Goal: Task Accomplishment & Management: Manage account settings

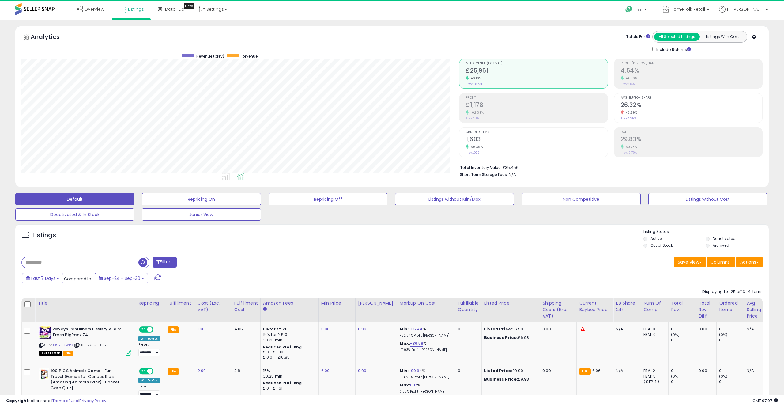
scroll to position [126, 438]
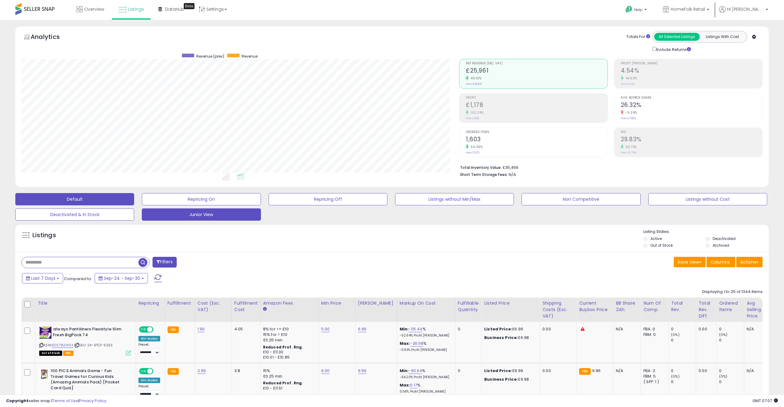
click at [196, 216] on button "Junior View" at bounding box center [201, 214] width 119 height 12
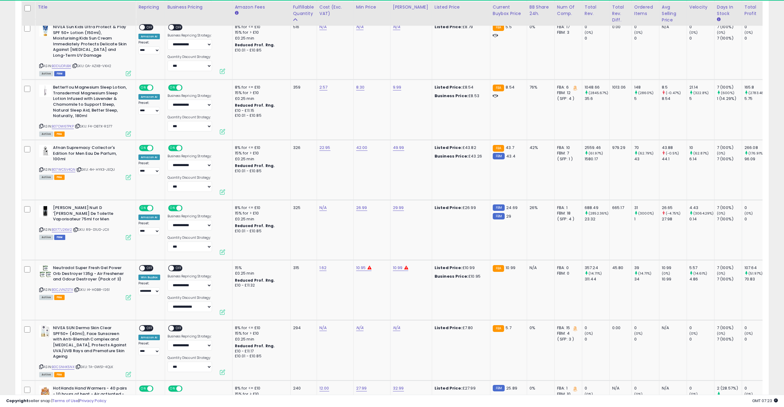
scroll to position [424, 0]
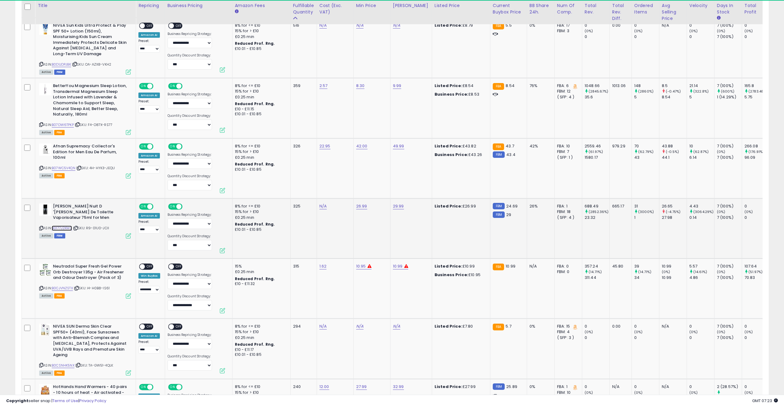
click at [64, 225] on link "B0177J2KM2" at bounding box center [62, 227] width 20 height 5
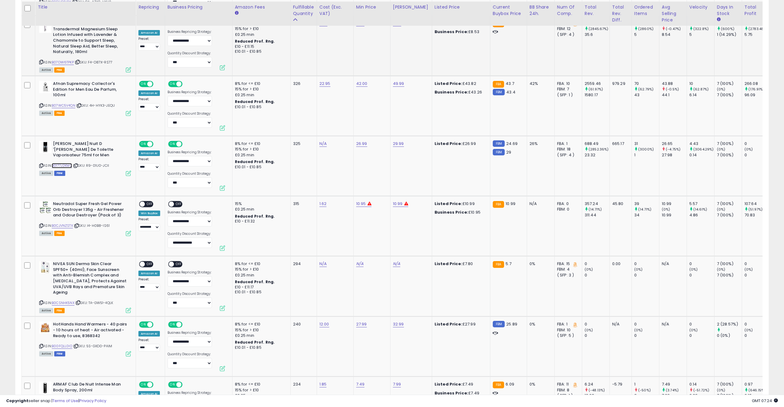
scroll to position [489, 0]
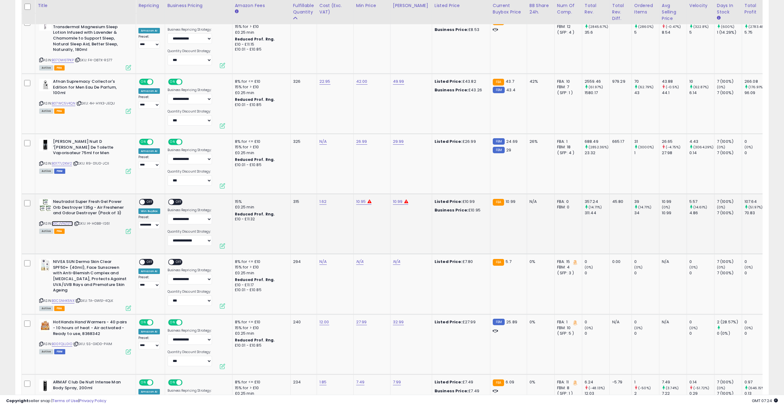
click at [68, 221] on link "B0CJVNZSTX" at bounding box center [62, 223] width 21 height 5
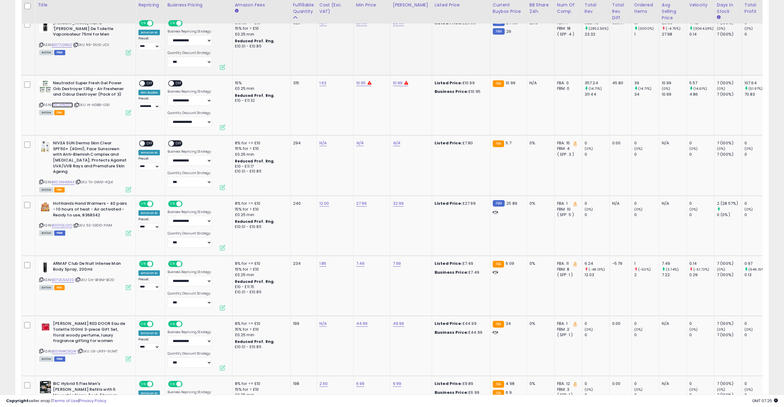
scroll to position [608, 0]
click at [67, 224] on link "B00FQLL0IO" at bounding box center [62, 224] width 21 height 5
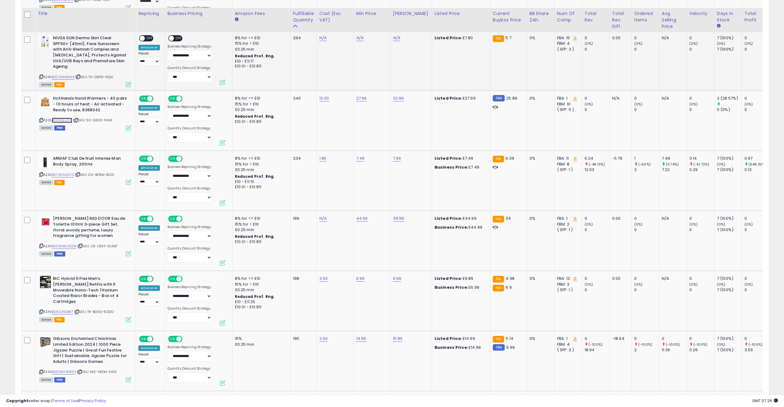
scroll to position [721, 0]
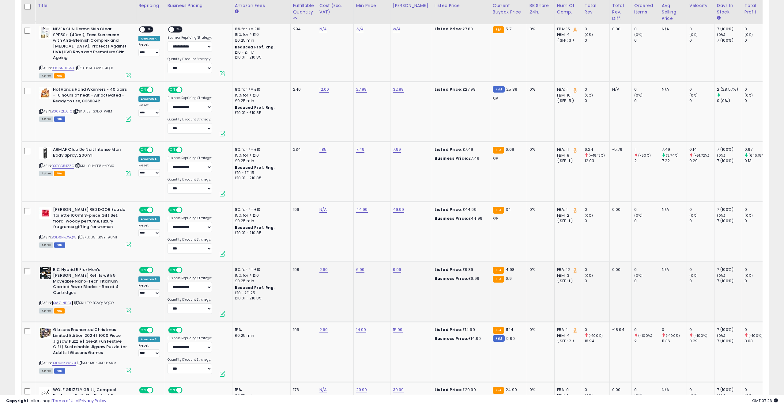
click at [60, 300] on link "B08ZJNDBX7" at bounding box center [62, 302] width 21 height 5
click at [64, 238] on link "B0D6NKCGQW" at bounding box center [64, 237] width 25 height 5
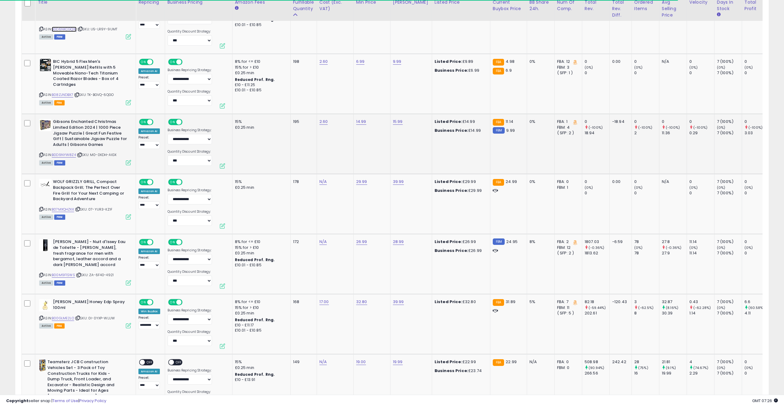
scroll to position [930, 0]
click at [62, 154] on link "B0D9NYW8Z4" at bounding box center [64, 153] width 24 height 5
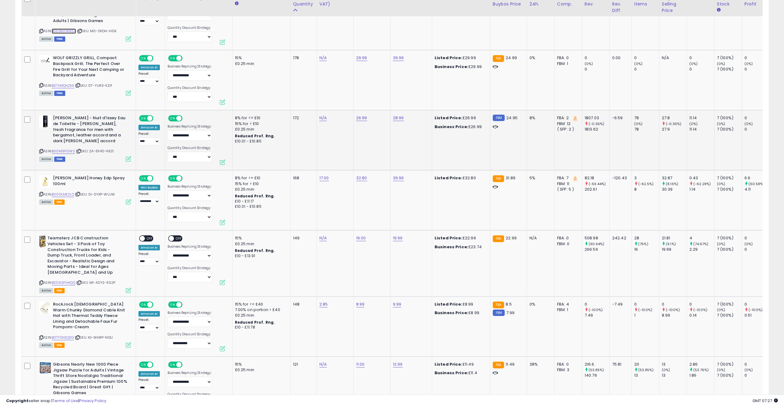
scroll to position [1054, 0]
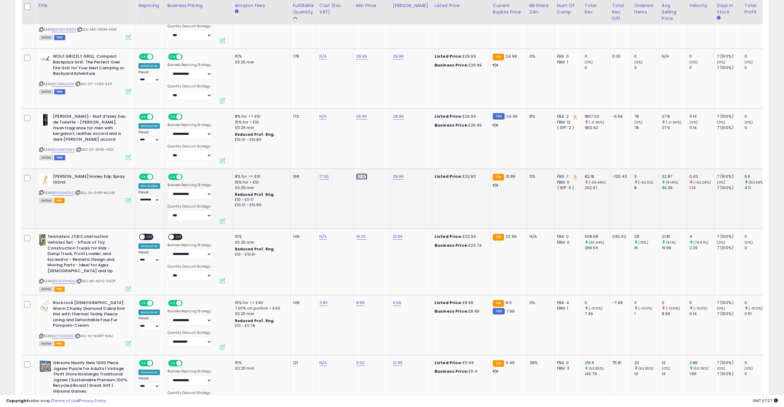
click at [358, 177] on link "32.80" at bounding box center [361, 176] width 11 height 6
click at [330, 160] on input "*****" at bounding box center [347, 161] width 55 height 10
type input "*****"
click at [382, 159] on button "submit" at bounding box center [381, 160] width 10 height 9
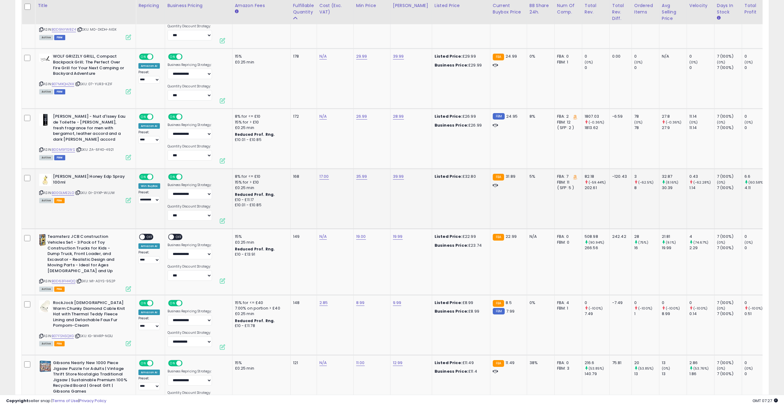
click at [291, 194] on td "168" at bounding box center [303, 199] width 26 height 60
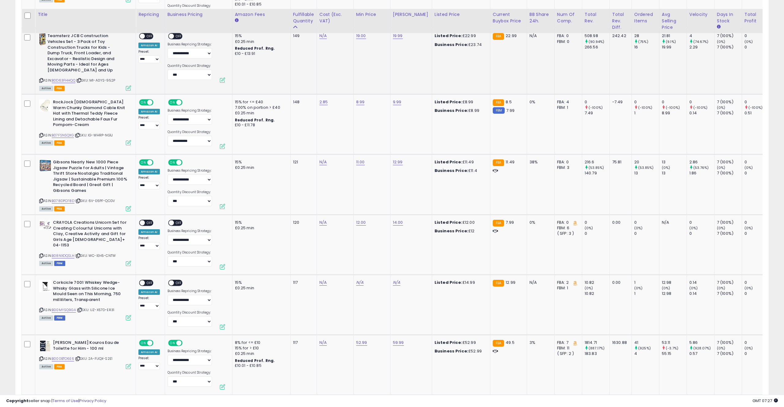
scroll to position [1280, 0]
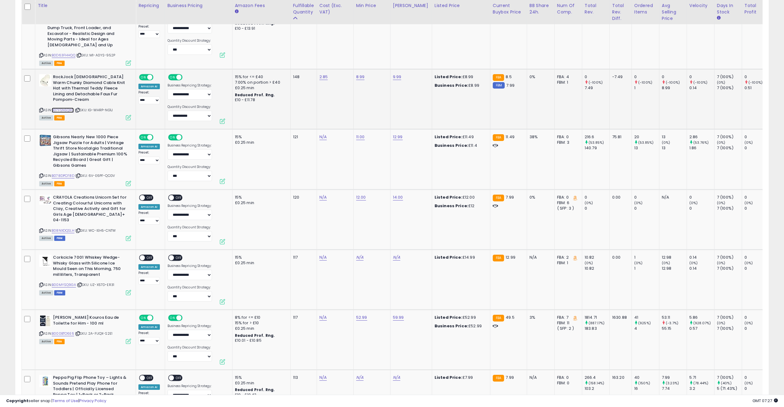
click at [66, 111] on link "B07FSNSQXG" at bounding box center [63, 110] width 22 height 5
click at [362, 77] on link "8.99" at bounding box center [360, 77] width 9 height 6
click at [323, 64] on input "****" at bounding box center [346, 62] width 55 height 10
type input "***"
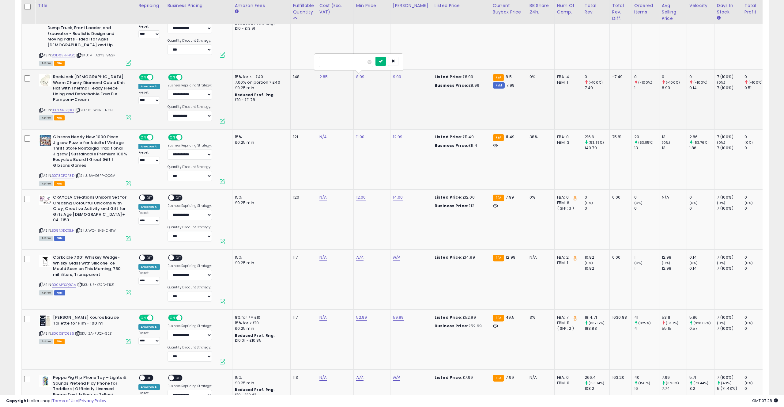
click at [383, 61] on icon "submit" at bounding box center [381, 61] width 4 height 4
click at [377, 103] on td "8.40" at bounding box center [371, 99] width 37 height 60
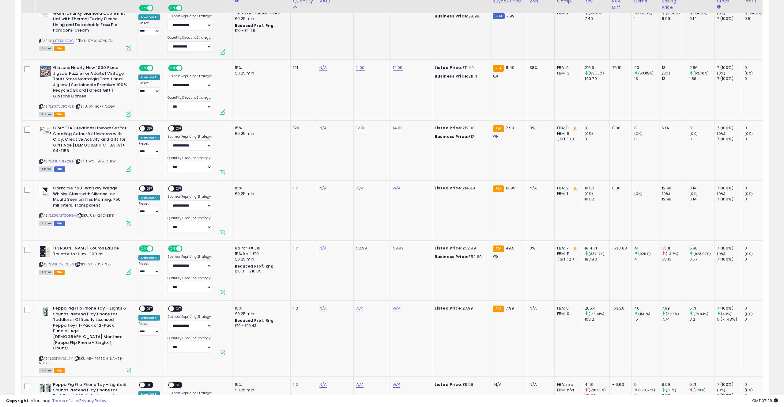
scroll to position [1350, 0]
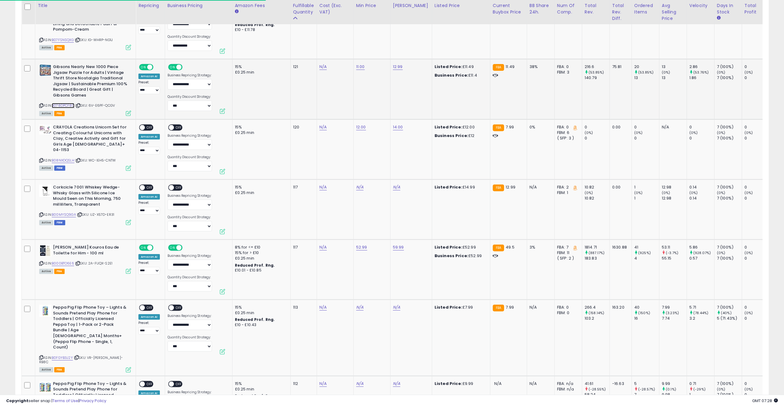
click at [69, 107] on link "B078DPCF8D" at bounding box center [63, 105] width 23 height 5
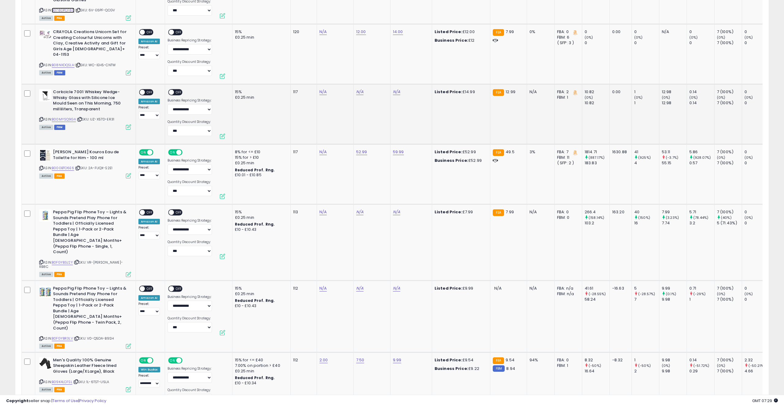
scroll to position [1446, 0]
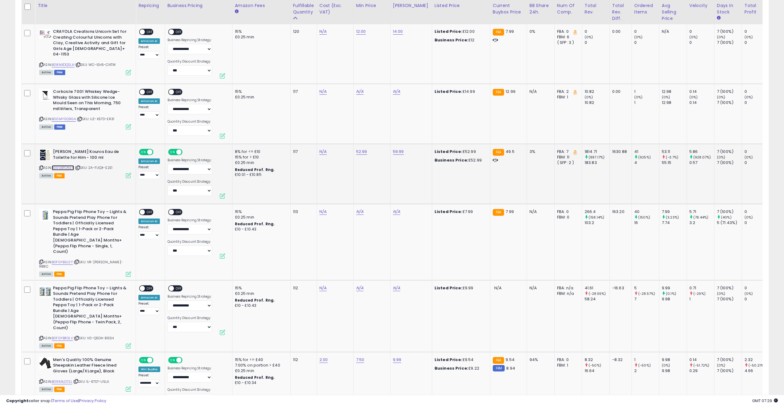
click at [65, 168] on link "B000BTO6E6" at bounding box center [63, 167] width 22 height 5
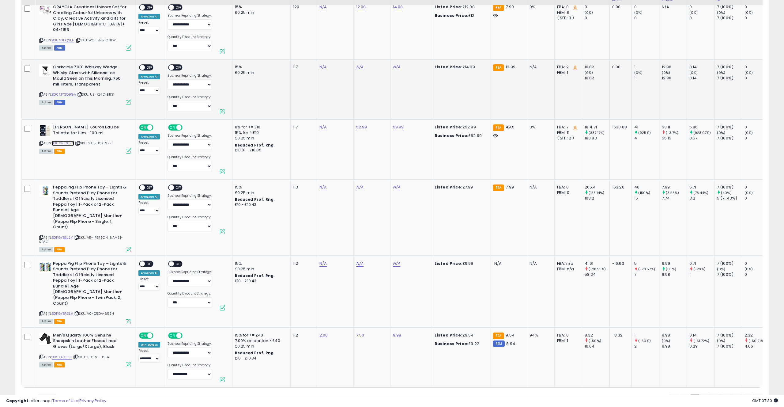
scroll to position [1477, 0]
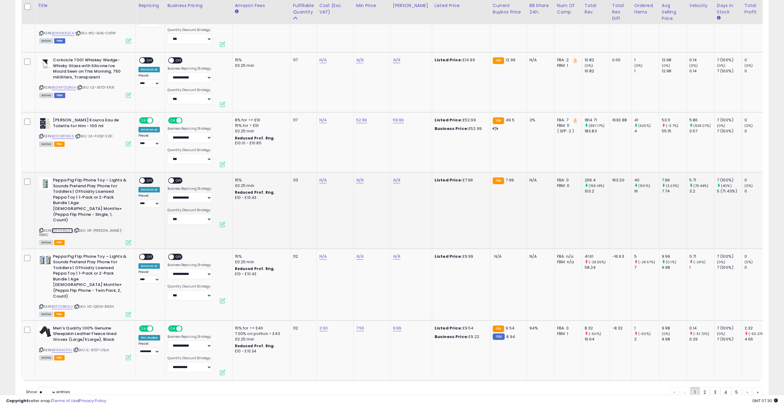
click at [67, 228] on link "B0FGYB3J2Y" at bounding box center [62, 230] width 21 height 5
click at [705, 387] on link "2" at bounding box center [705, 392] width 10 height 10
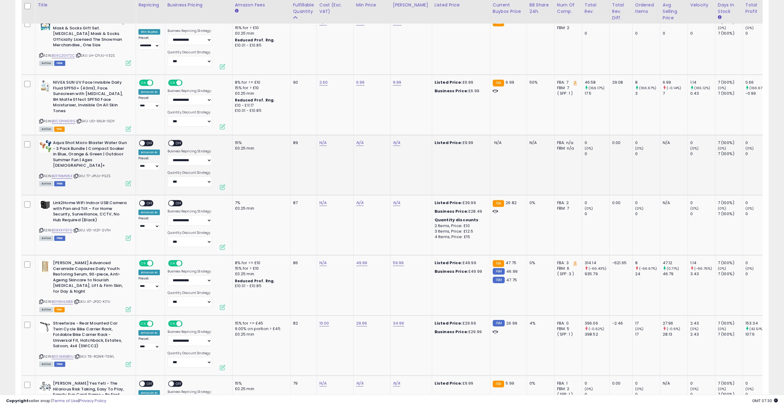
scroll to position [1038, 0]
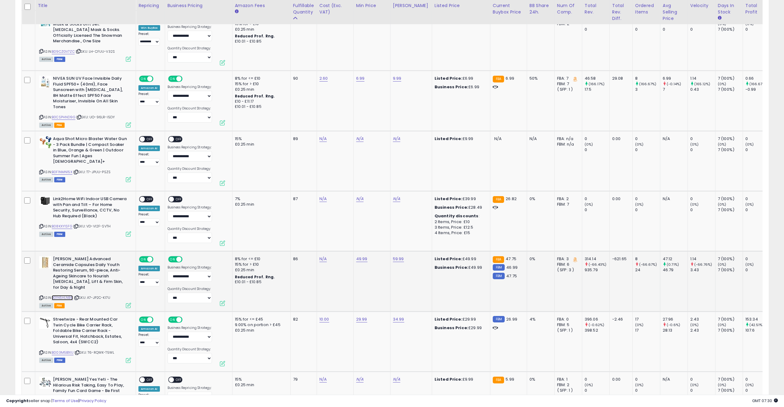
click at [67, 295] on link "B01N5HLNB8" at bounding box center [62, 297] width 21 height 5
click at [363, 256] on link "49.99" at bounding box center [361, 259] width 11 height 6
click at [327, 238] on input "*****" at bounding box center [347, 237] width 55 height 10
type input "****"
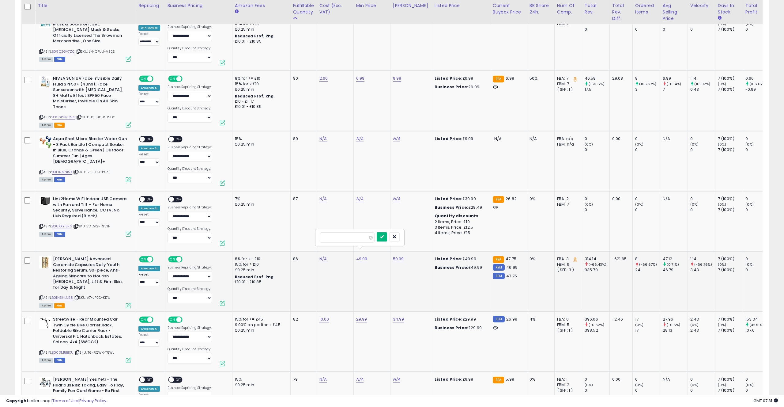
click at [384, 238] on icon "submit" at bounding box center [382, 237] width 4 height 4
click at [375, 267] on td "**** 47.50" at bounding box center [371, 281] width 37 height 60
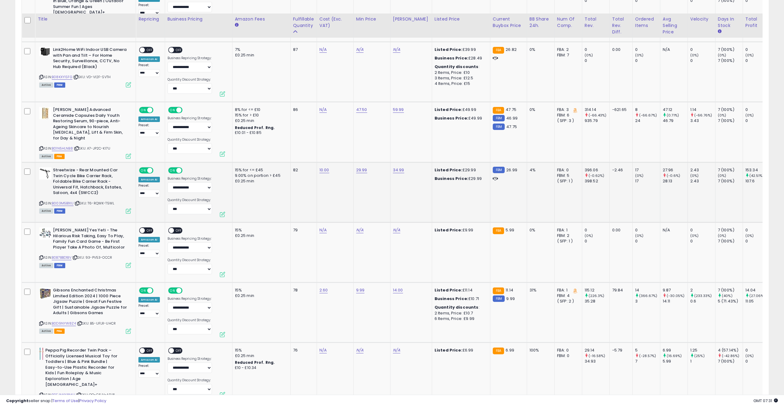
scroll to position [1202, 0]
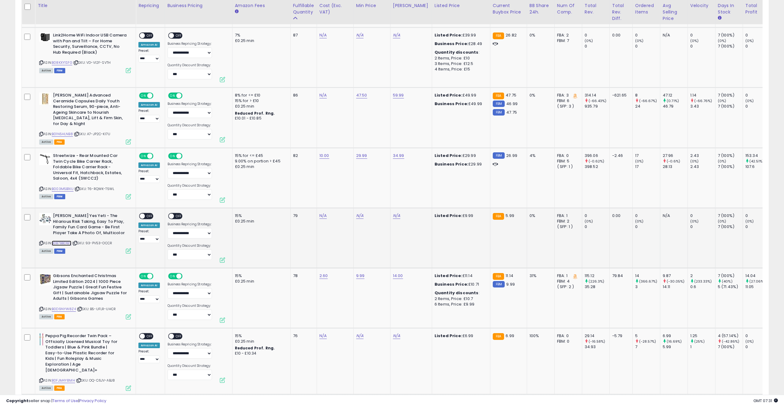
click at [65, 240] on link "B0B7BBD1BV" at bounding box center [62, 242] width 20 height 5
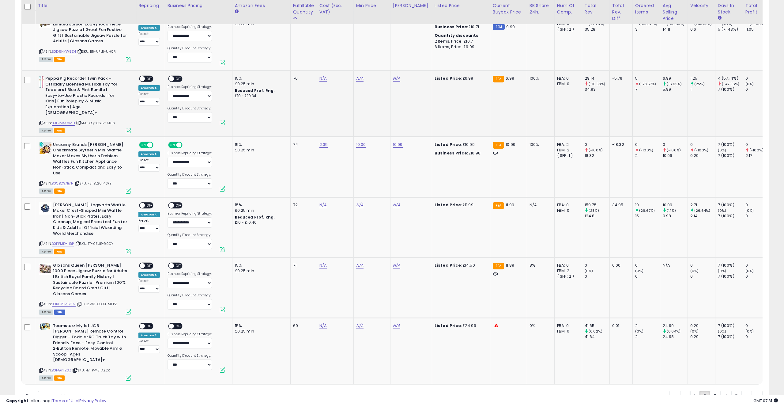
scroll to position [1471, 0]
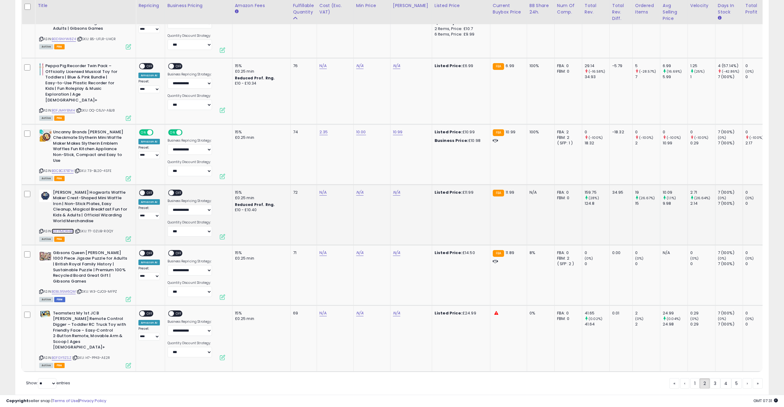
click at [58, 228] on link "B0FPMDXHBP" at bounding box center [63, 230] width 22 height 5
drag, startPoint x: 714, startPoint y: 363, endPoint x: 666, endPoint y: 349, distance: 49.6
click at [714, 378] on link "3" at bounding box center [715, 383] width 10 height 10
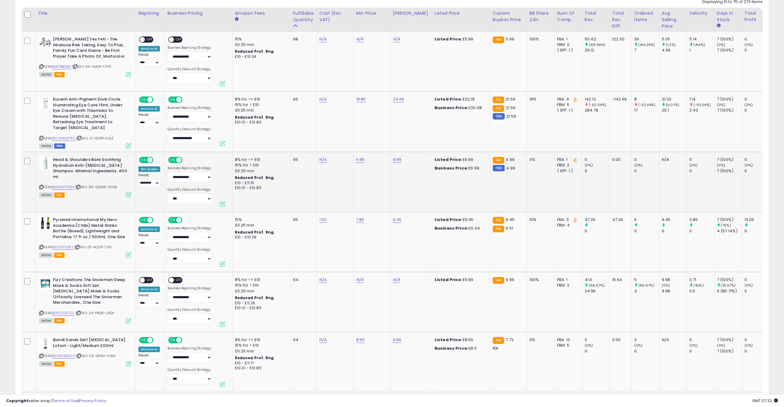
scroll to position [290, 0]
click at [65, 247] on link "B0CG1Y2382" at bounding box center [63, 246] width 22 height 5
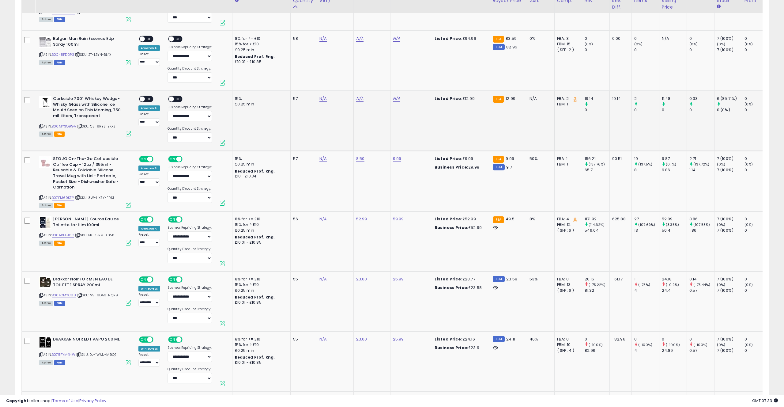
scroll to position [900, 0]
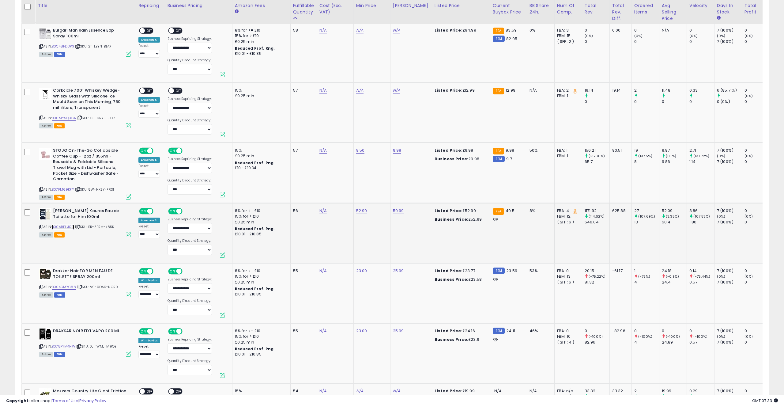
click at [69, 225] on link "B00ARFHJ0C" at bounding box center [63, 226] width 22 height 5
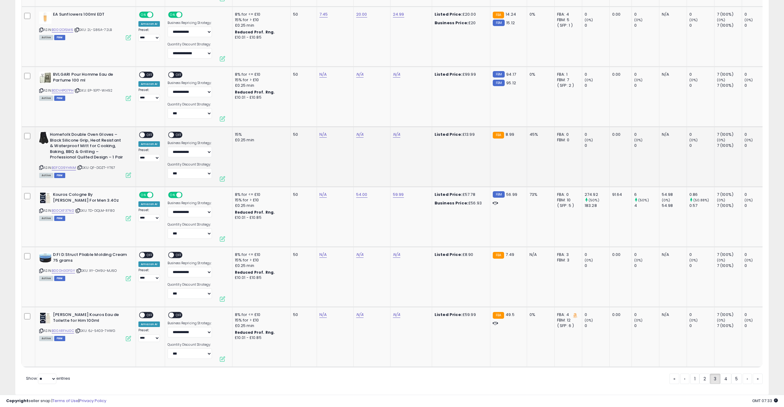
scroll to position [1469, 0]
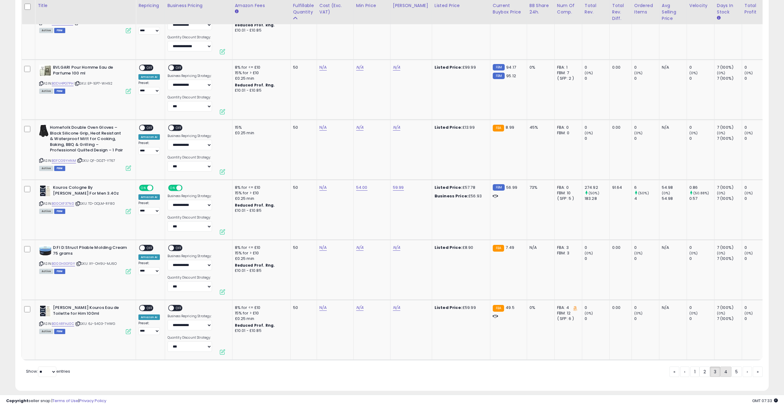
click at [725, 366] on link "4" at bounding box center [725, 371] width 11 height 10
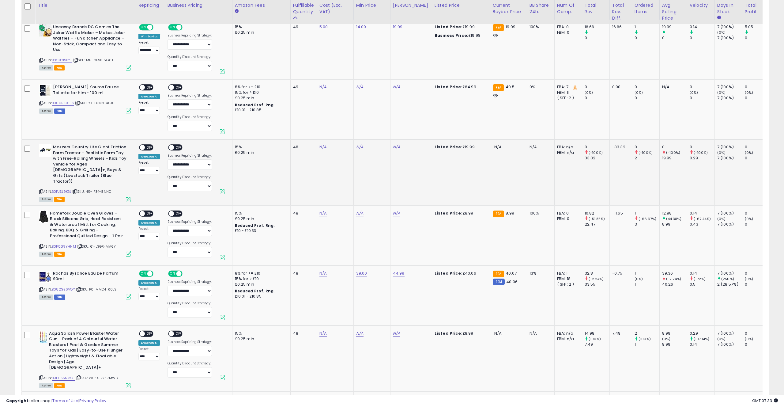
scroll to position [302, 0]
click at [62, 176] on div "ASIN: B0FJSL9KBL | SKU: H9-IF34-8NNO Active FBA" at bounding box center [85, 173] width 92 height 57
click at [62, 189] on link "B0FJSL9KBL" at bounding box center [62, 191] width 20 height 5
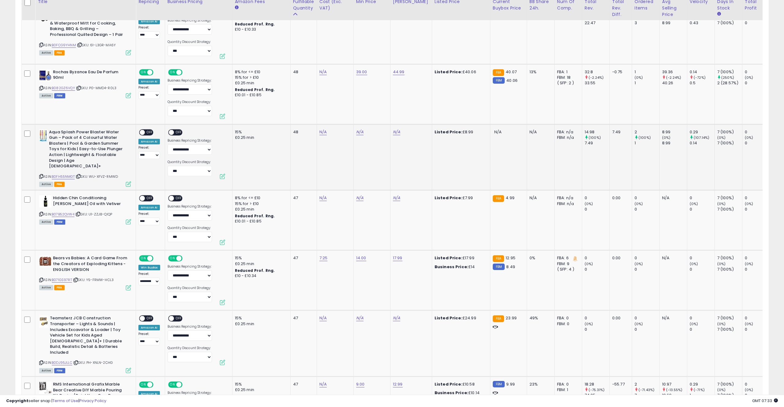
scroll to position [504, 0]
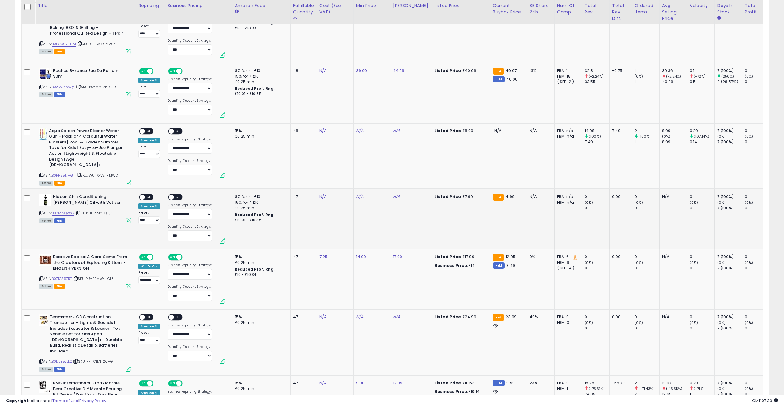
click at [333, 208] on td "N/A" at bounding box center [335, 219] width 37 height 60
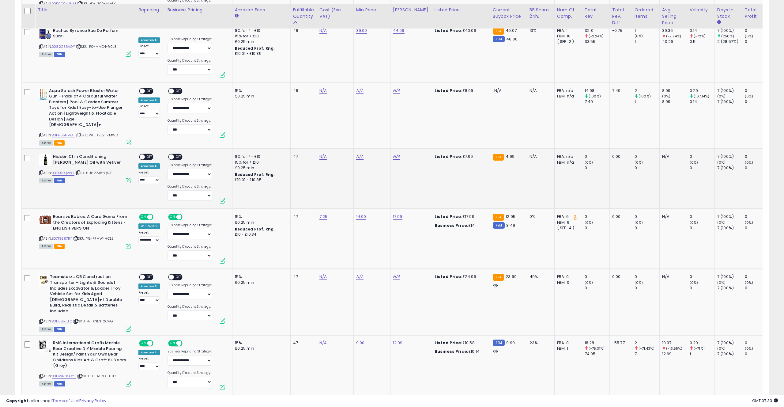
scroll to position [549, 0]
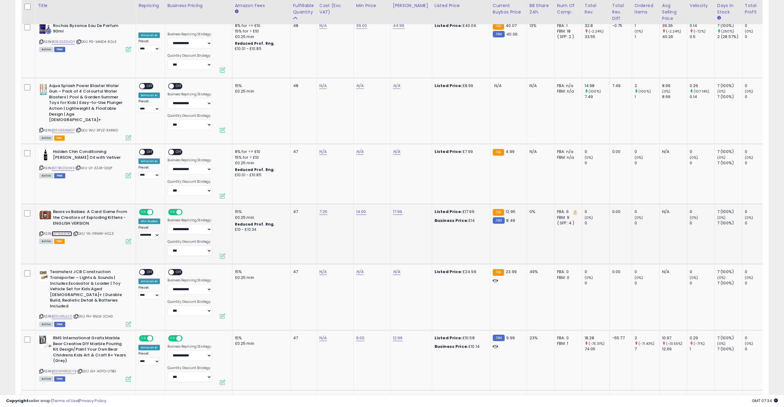
click at [67, 231] on link "B071GS97RT" at bounding box center [62, 233] width 20 height 5
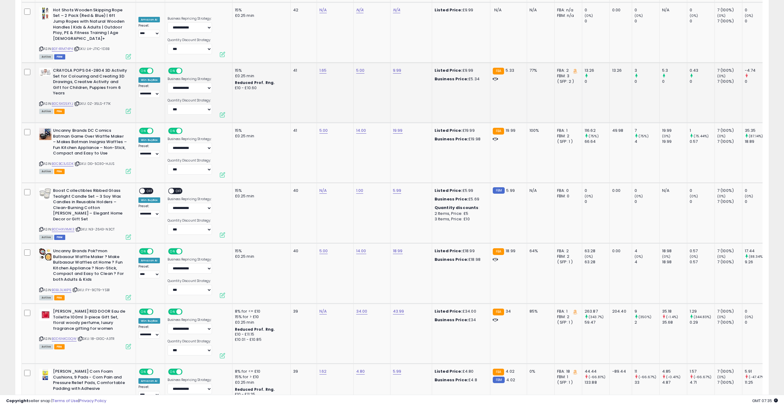
scroll to position [1463, 0]
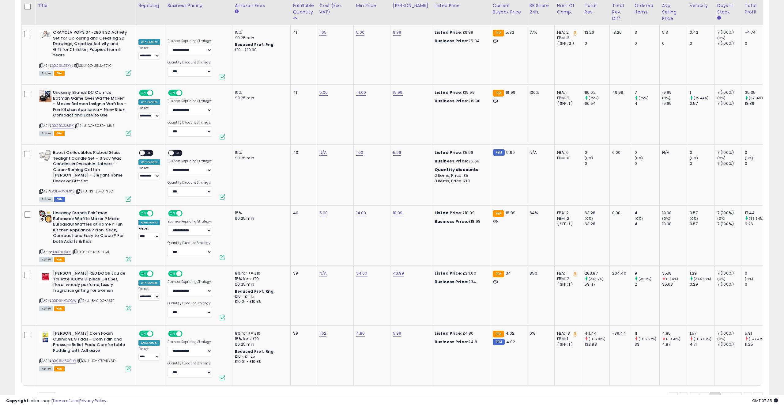
drag, startPoint x: 722, startPoint y: 378, endPoint x: 743, endPoint y: 384, distance: 21.8
click at [722, 392] on link "5" at bounding box center [726, 397] width 10 height 10
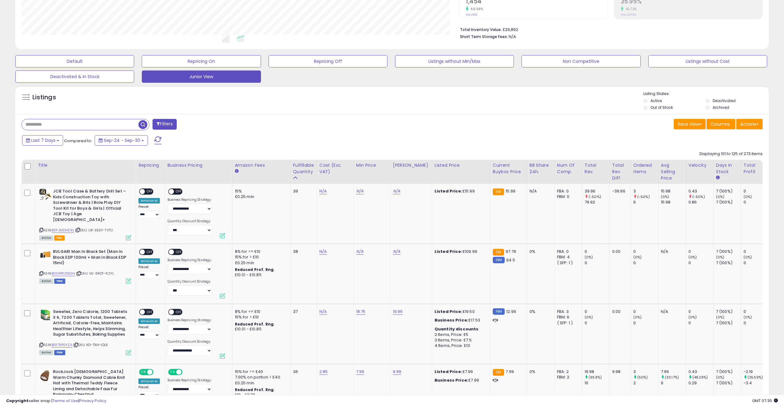
scroll to position [138, 0]
click at [71, 271] on link "B0DRPC95GH" at bounding box center [63, 272] width 23 height 5
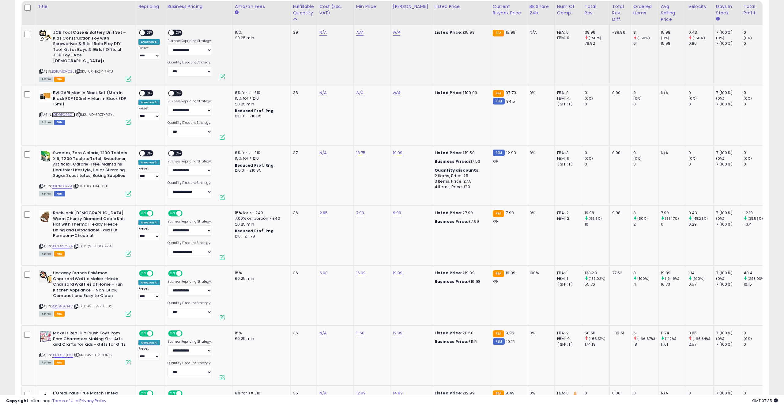
scroll to position [298, 0]
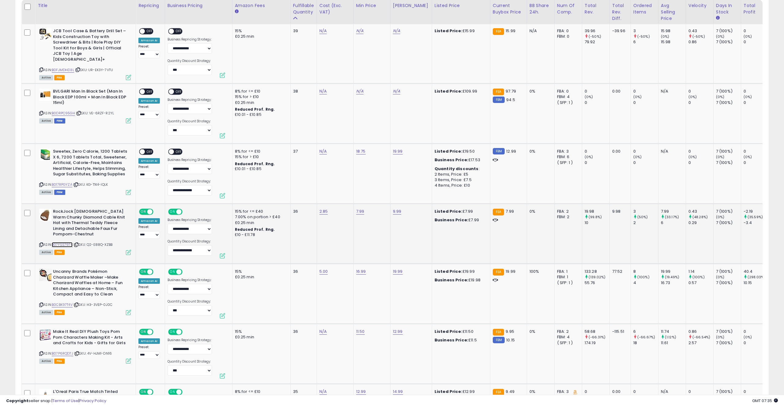
click at [64, 244] on link "B07FSS7974" at bounding box center [62, 244] width 21 height 5
click at [360, 211] on link "7.99" at bounding box center [360, 211] width 8 height 6
type input "***"
click at [382, 194] on icon "submit" at bounding box center [381, 195] width 4 height 4
click at [363, 246] on td "7.99 ***" at bounding box center [371, 234] width 37 height 60
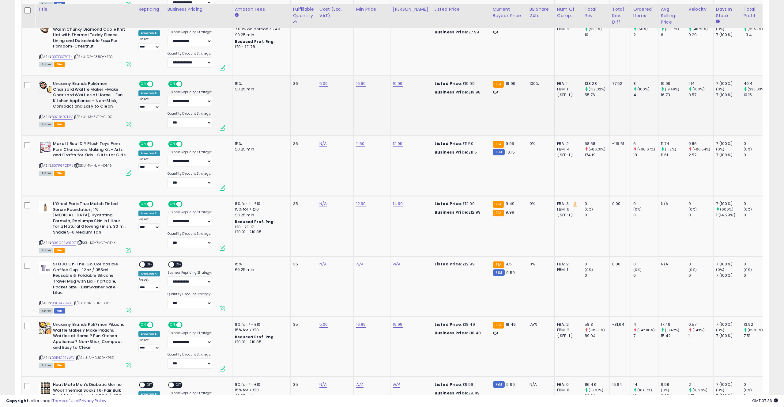
scroll to position [489, 0]
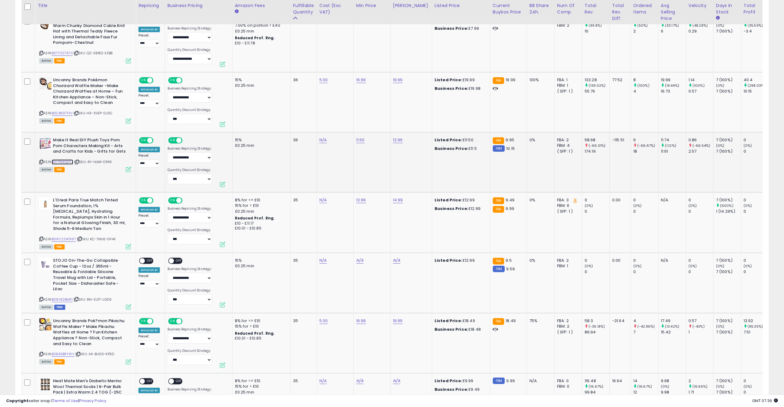
click at [62, 161] on link "B07P6RQD7J" at bounding box center [62, 161] width 21 height 5
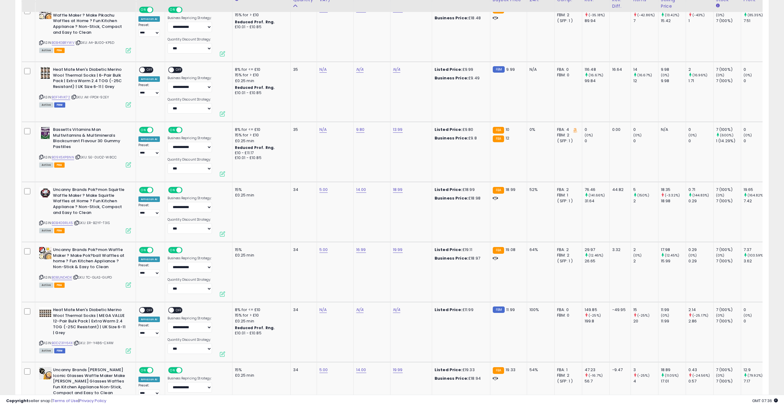
scroll to position [801, 0]
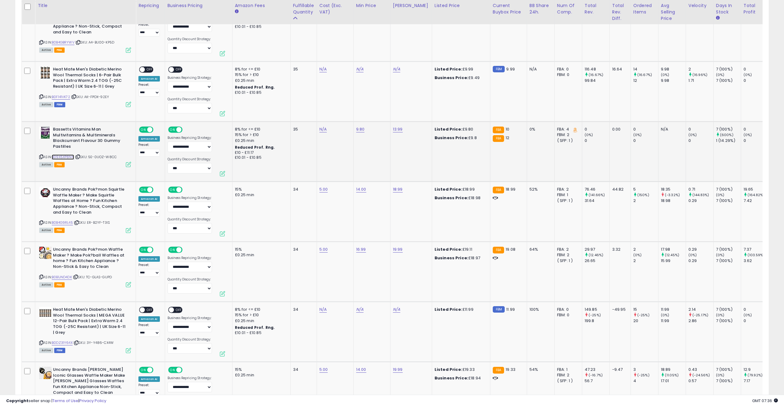
click at [67, 154] on link "B09X5XP8NN" at bounding box center [63, 156] width 22 height 5
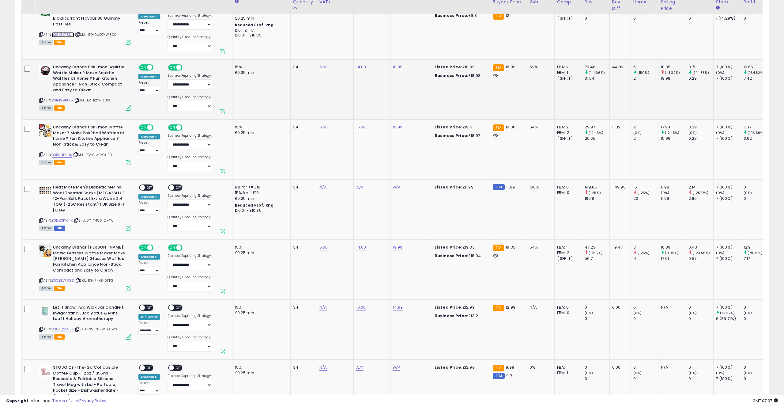
scroll to position [926, 0]
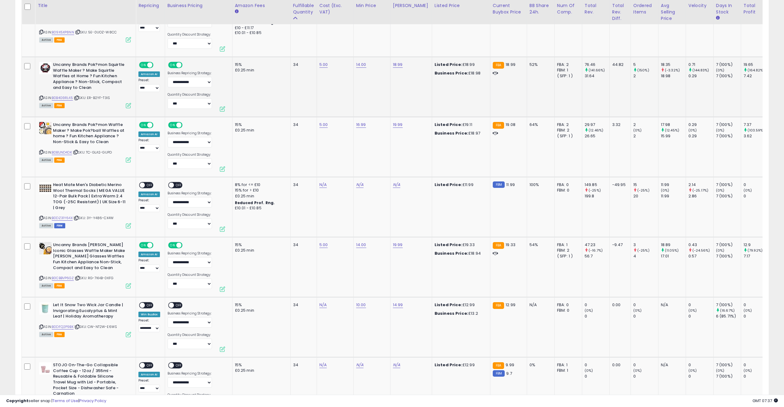
click at [266, 91] on td "15% £0.25 min" at bounding box center [261, 87] width 58 height 60
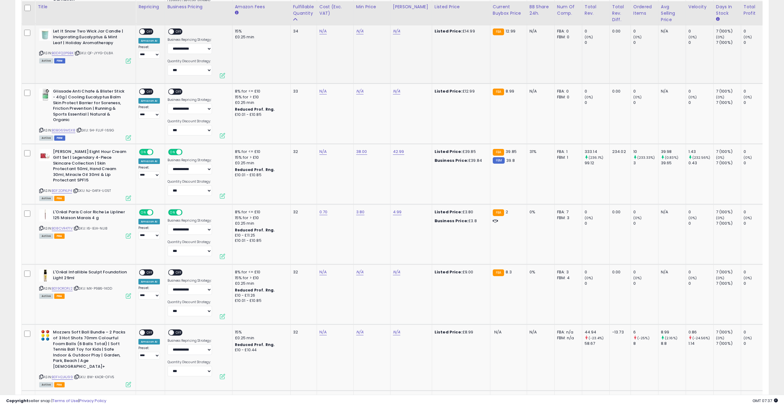
scroll to position [1321, 0]
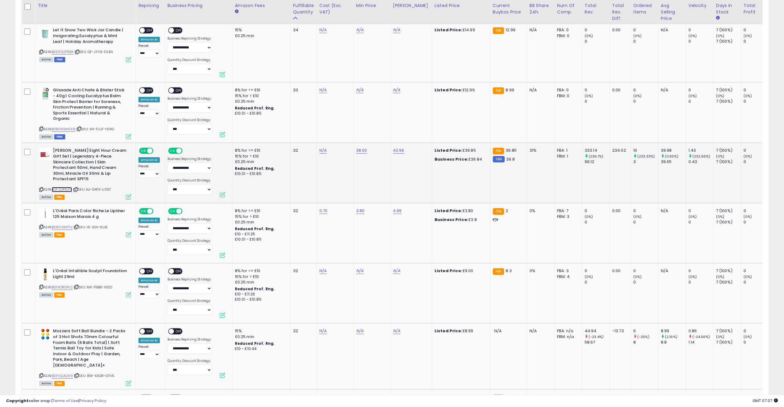
click at [69, 189] on link "B0F2DPXLP4" at bounding box center [62, 189] width 20 height 5
click at [146, 171] on select "**********" at bounding box center [148, 174] width 21 height 8
select select "**********"
click at [138, 170] on select "**********" at bounding box center [148, 174] width 21 height 8
click at [340, 171] on td "N/A" at bounding box center [335, 173] width 37 height 60
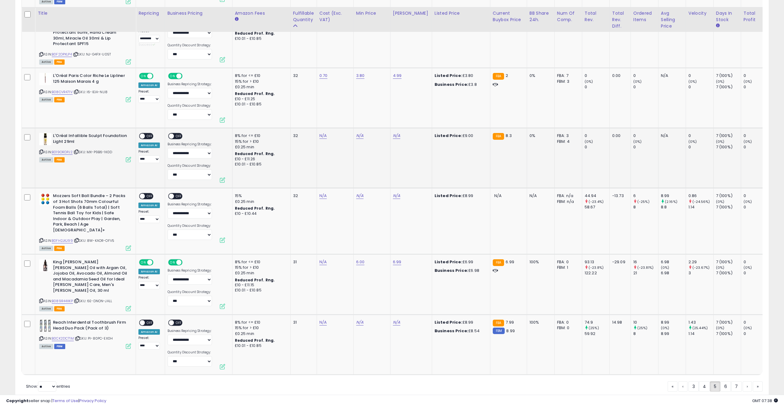
scroll to position [1470, 0]
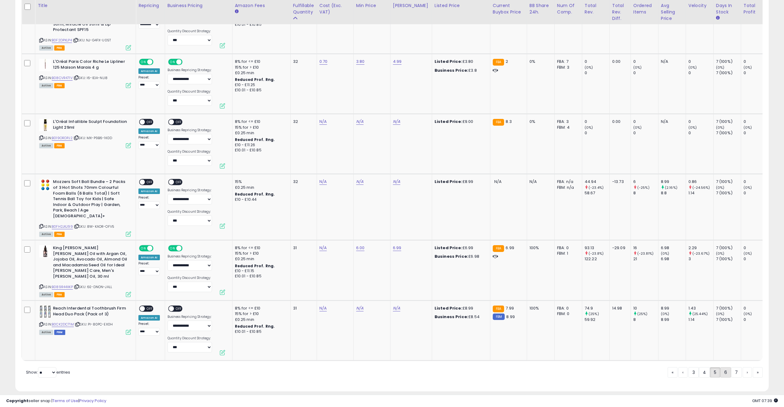
click at [723, 369] on link "6" at bounding box center [725, 372] width 11 height 10
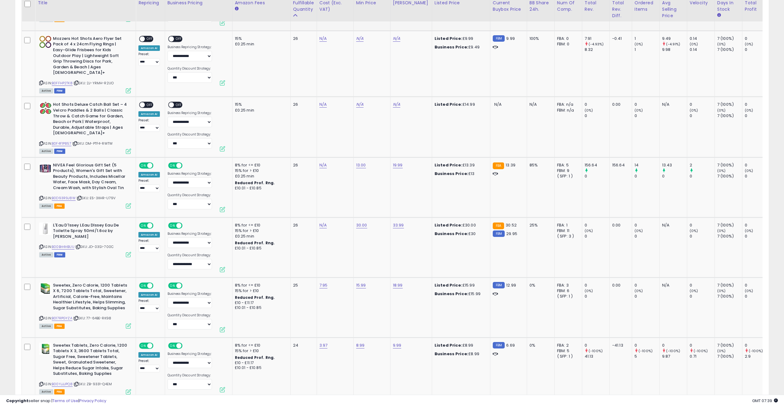
scroll to position [838, 0]
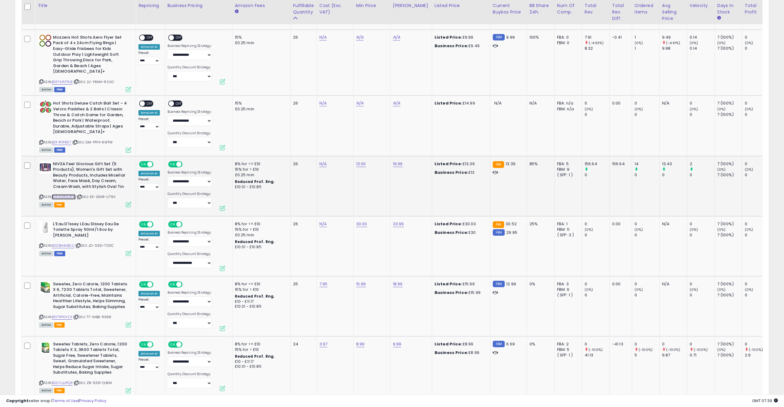
click at [63, 194] on link "B0D93R9J8W" at bounding box center [64, 196] width 24 height 5
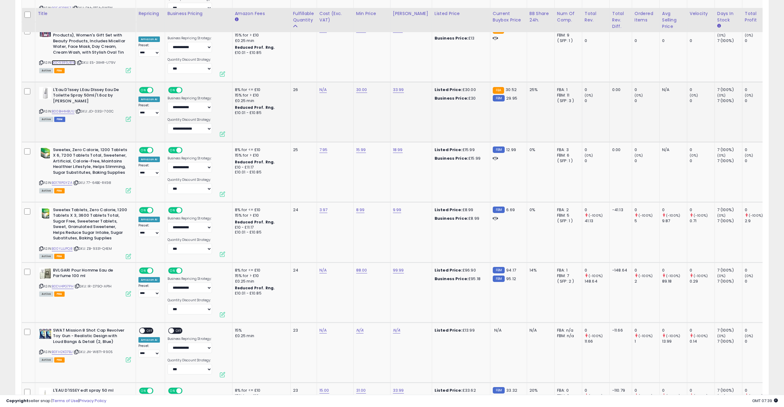
scroll to position [982, 0]
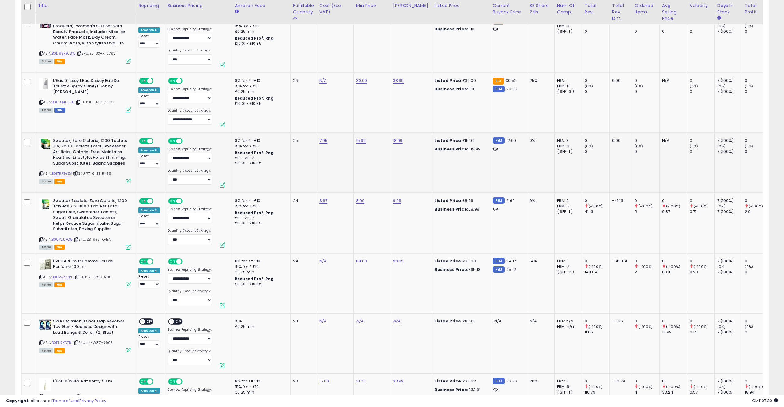
click at [66, 165] on div "ASIN: B017RPGYZA | SKU: 77-64BE-RK98 Active FBA" at bounding box center [85, 160] width 92 height 45
click at [66, 171] on link "B017RPGYZA" at bounding box center [62, 173] width 21 height 5
click at [302, 210] on td "24" at bounding box center [303, 223] width 26 height 60
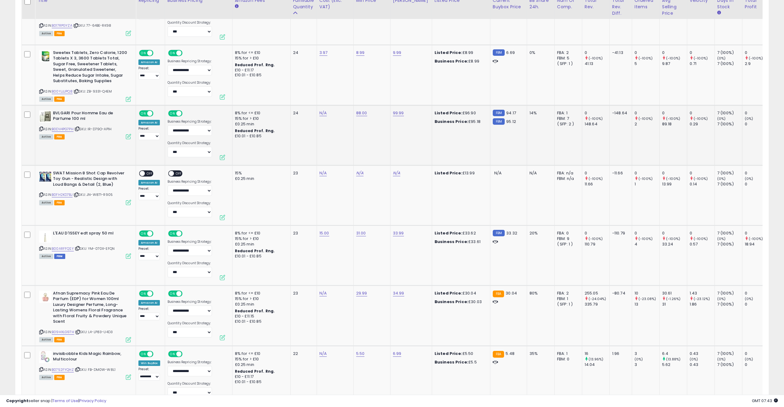
scroll to position [1131, 0]
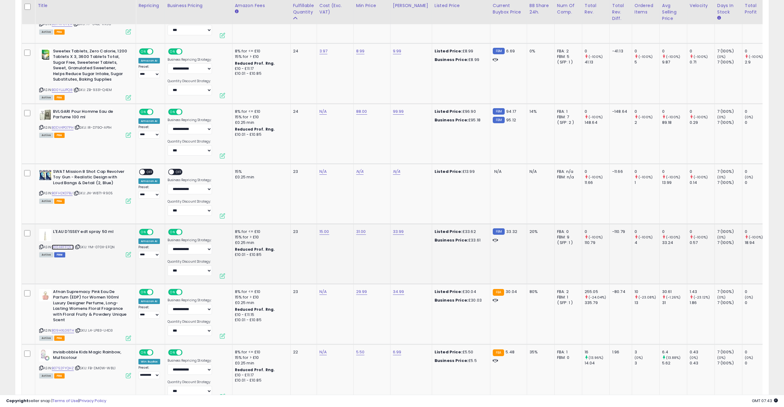
click at [66, 244] on link "B00ARFFQSY" at bounding box center [63, 246] width 22 height 5
click at [336, 125] on td "N/A" at bounding box center [335, 134] width 37 height 60
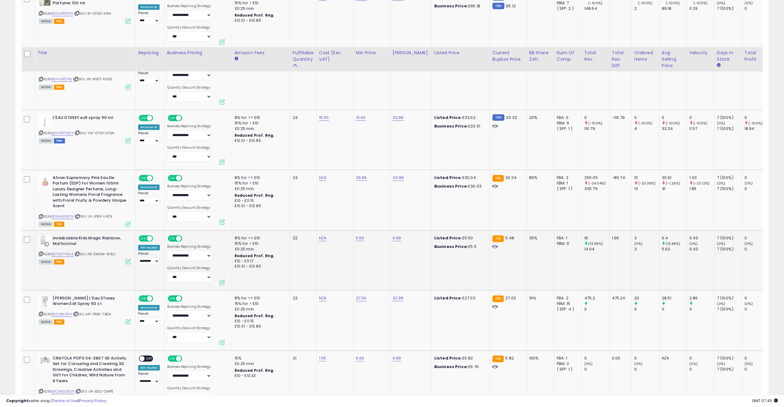
scroll to position [1311, 0]
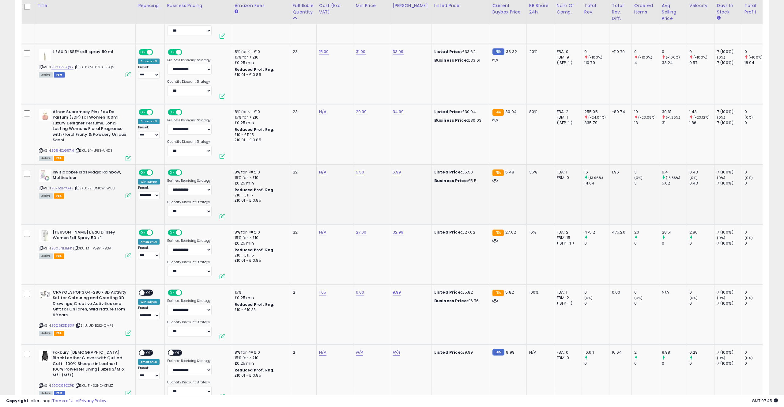
click at [337, 191] on td "N/A" at bounding box center [334, 194] width 37 height 60
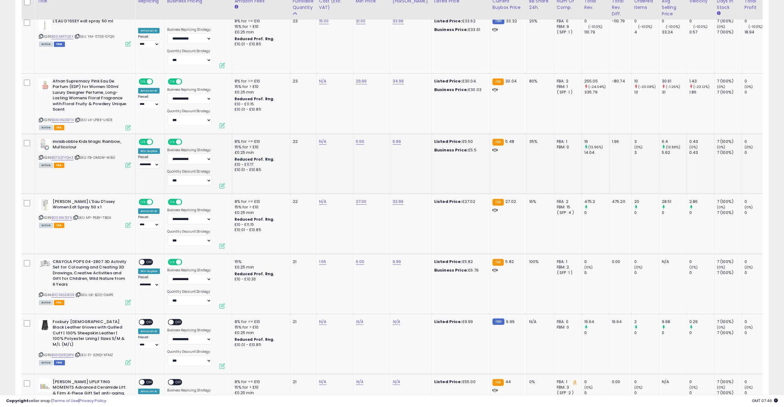
scroll to position [1342, 0]
drag, startPoint x: 402, startPoint y: 132, endPoint x: 294, endPoint y: 130, distance: 108.1
click at [291, 133] on tr "**********" at bounding box center [467, 163] width 892 height 60
click at [341, 159] on td "N/A" at bounding box center [334, 163] width 37 height 60
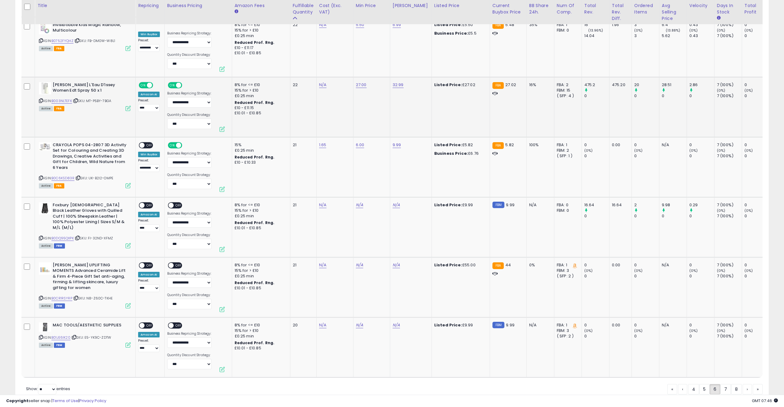
scroll to position [1467, 0]
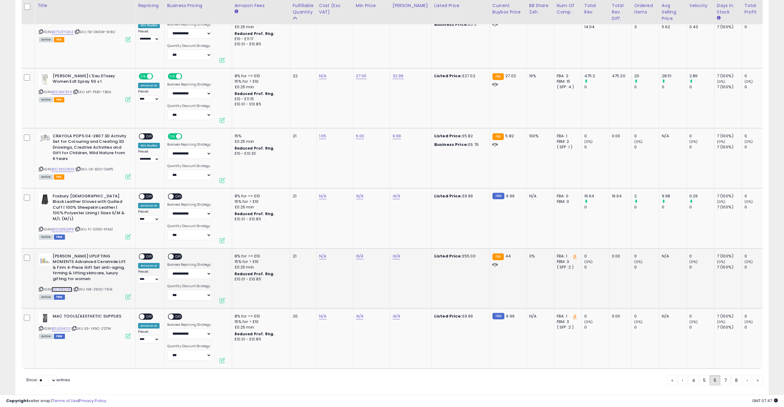
click at [58, 287] on link "B0CR1RSYRP" at bounding box center [61, 289] width 21 height 5
click at [726, 375] on link "7" at bounding box center [725, 380] width 11 height 10
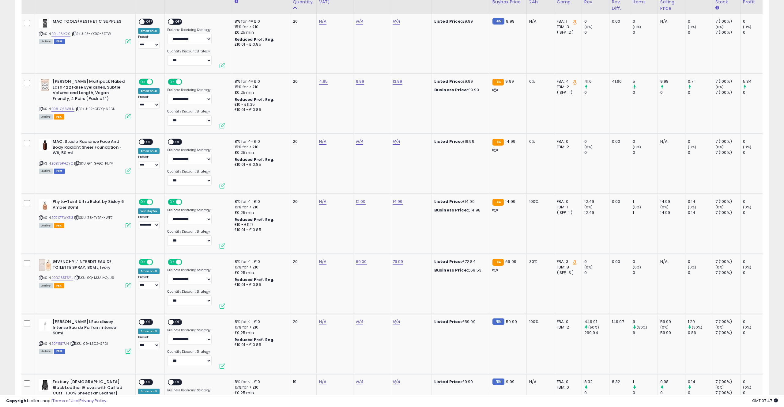
scroll to position [310, 0]
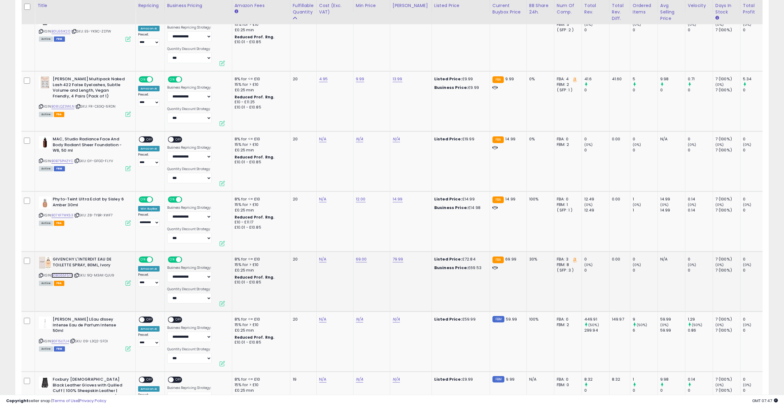
click at [63, 275] on link "B0BG65F5YL" at bounding box center [61, 275] width 21 height 5
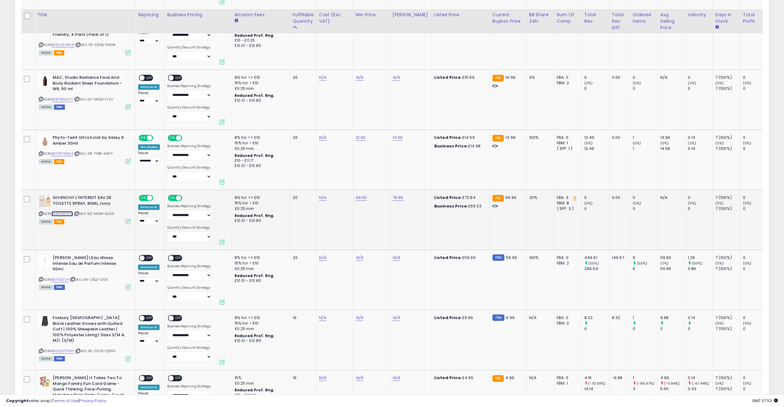
scroll to position [382, 0]
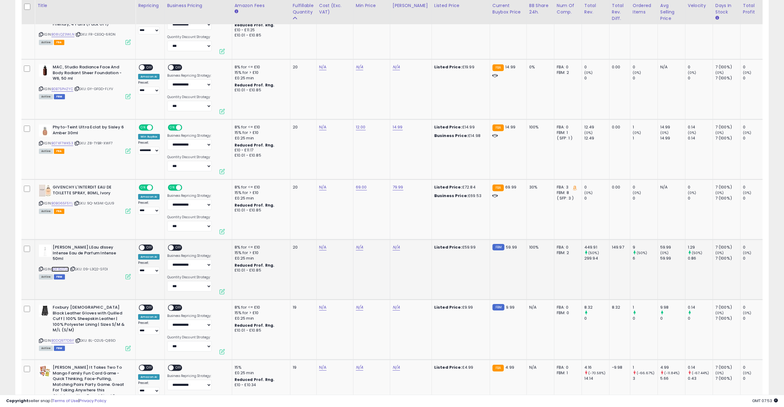
click at [55, 266] on link "B0F15L17J4" at bounding box center [59, 268] width 17 height 5
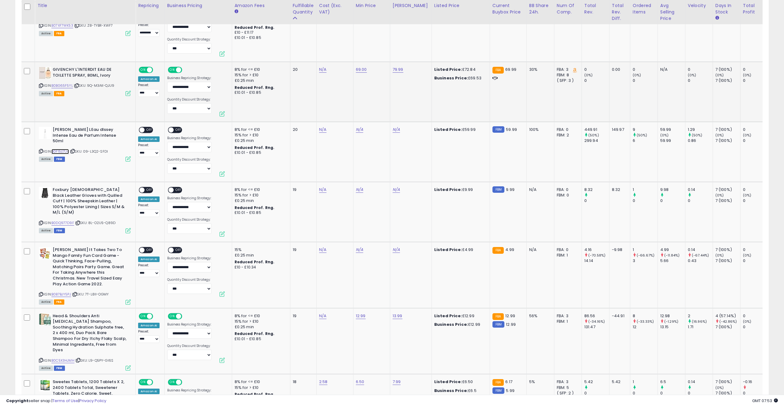
scroll to position [505, 0]
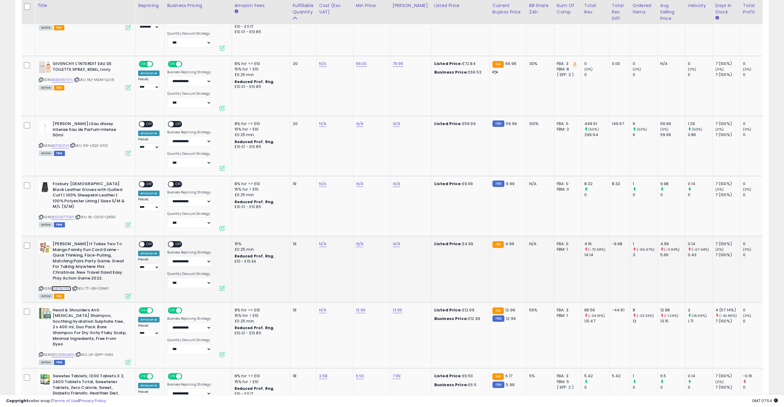
click at [63, 287] on link "B0B7BJY5PJ" at bounding box center [61, 288] width 20 height 5
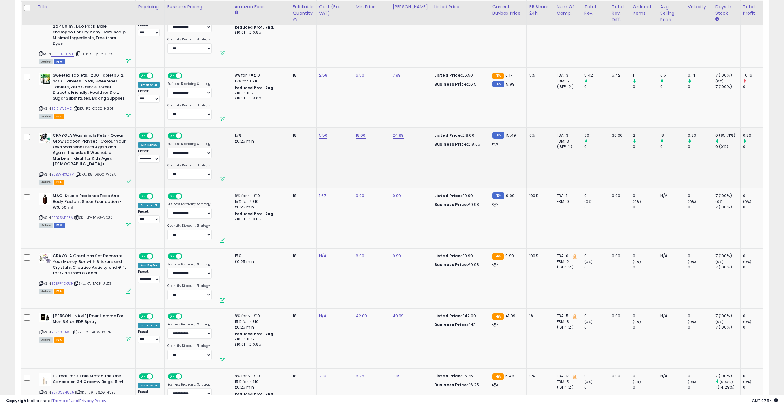
scroll to position [809, 0]
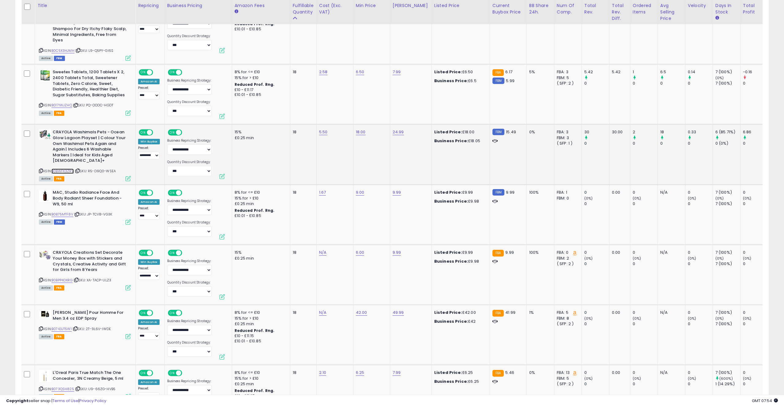
click at [65, 168] on link "B0BWFK3ZRV" at bounding box center [62, 170] width 22 height 5
click at [360, 129] on link "18.00" at bounding box center [361, 132] width 10 height 6
click at [326, 110] on input "*****" at bounding box center [346, 111] width 55 height 10
type input "**"
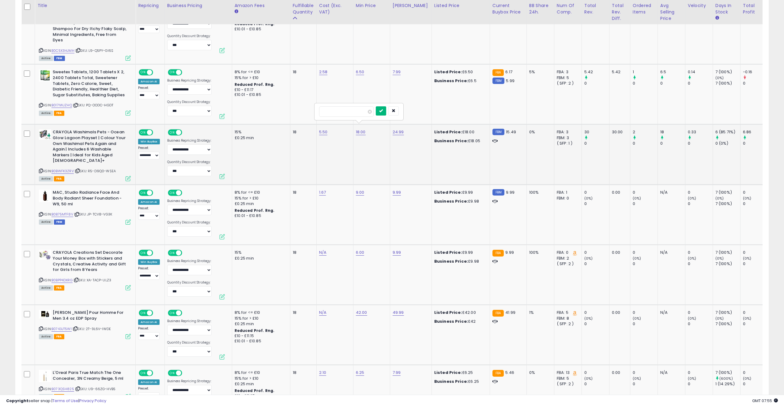
click at [383, 111] on icon "submit" at bounding box center [381, 111] width 4 height 4
click at [398, 129] on link "24.99" at bounding box center [398, 132] width 11 height 6
click at [365, 112] on input "*****" at bounding box center [383, 111] width 55 height 10
type input "*****"
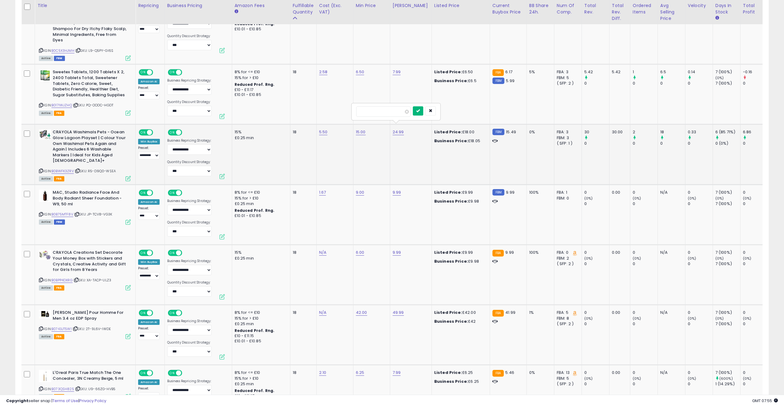
drag, startPoint x: 423, startPoint y: 110, endPoint x: 416, endPoint y: 131, distance: 22.3
click at [423, 110] on button "submit" at bounding box center [418, 110] width 10 height 9
click at [380, 166] on td "15.00" at bounding box center [371, 154] width 37 height 60
click at [149, 153] on select "**********" at bounding box center [148, 156] width 21 height 8
select select "****"
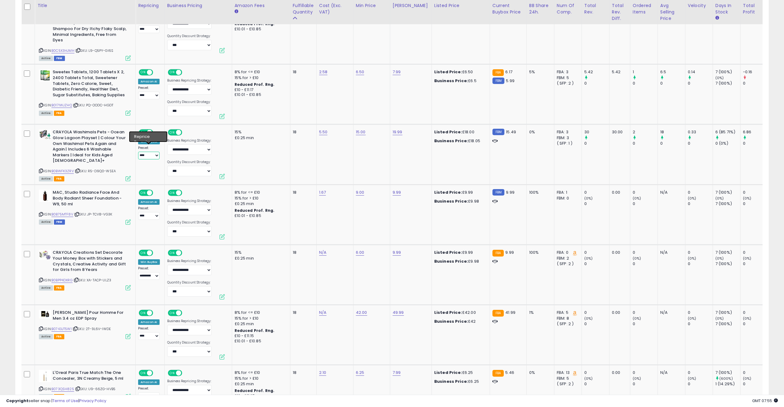
click at [138, 152] on select "**********" at bounding box center [148, 156] width 21 height 8
click at [322, 144] on td "5.50" at bounding box center [334, 154] width 37 height 60
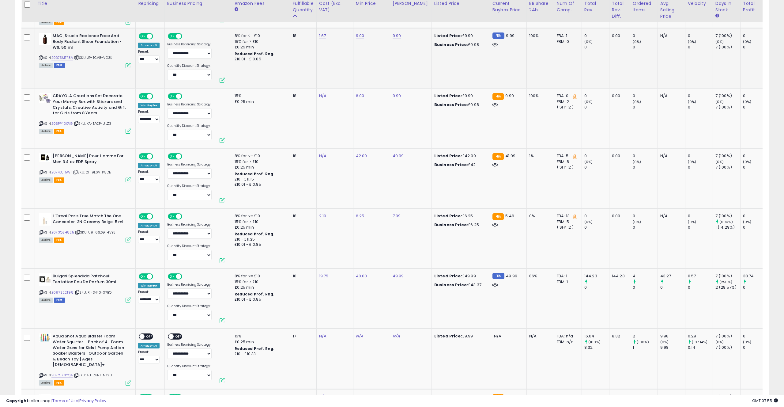
scroll to position [966, 0]
click at [68, 169] on link "B0743JT5W1" at bounding box center [61, 171] width 20 height 5
click at [360, 153] on link "42.00" at bounding box center [361, 156] width 11 height 6
click at [330, 135] on input "*****" at bounding box center [346, 135] width 55 height 10
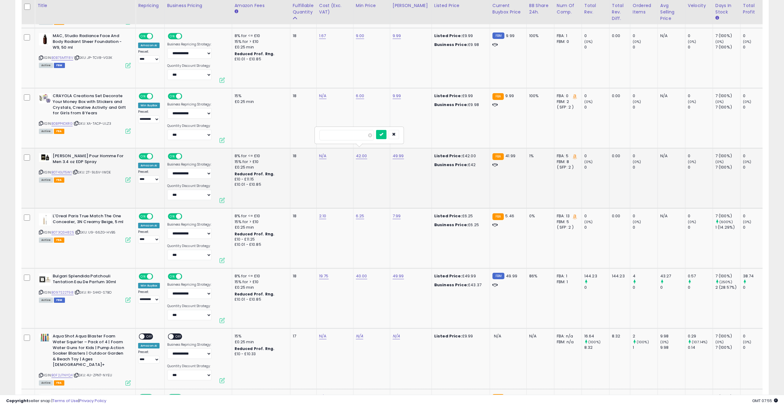
click at [330, 136] on input "*****" at bounding box center [346, 135] width 55 height 10
type input "****"
click at [387, 135] on button "submit" at bounding box center [381, 134] width 10 height 9
click at [357, 174] on td "42.00 ****" at bounding box center [371, 178] width 37 height 60
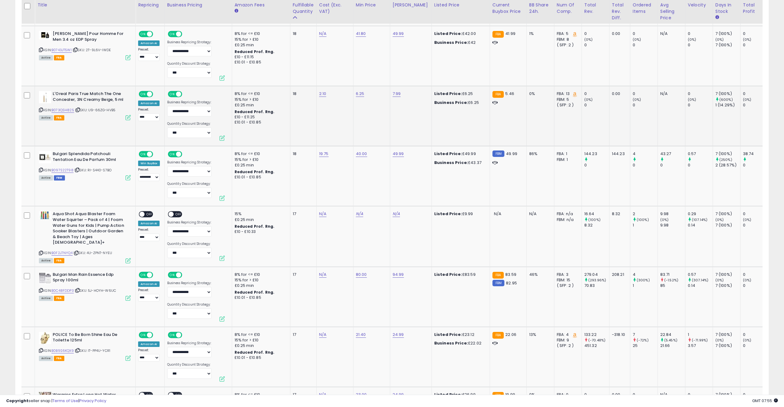
scroll to position [1089, 0]
click at [65, 167] on link "B097S22T98" at bounding box center [62, 169] width 22 height 5
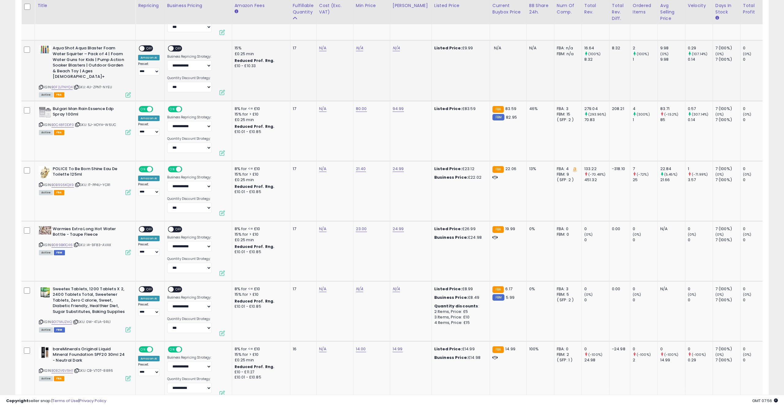
scroll to position [1263, 0]
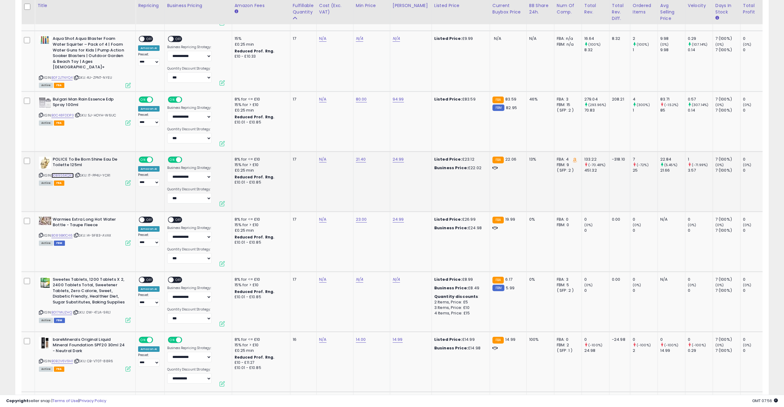
click at [67, 173] on link "B0B9S6KQX9" at bounding box center [62, 175] width 22 height 5
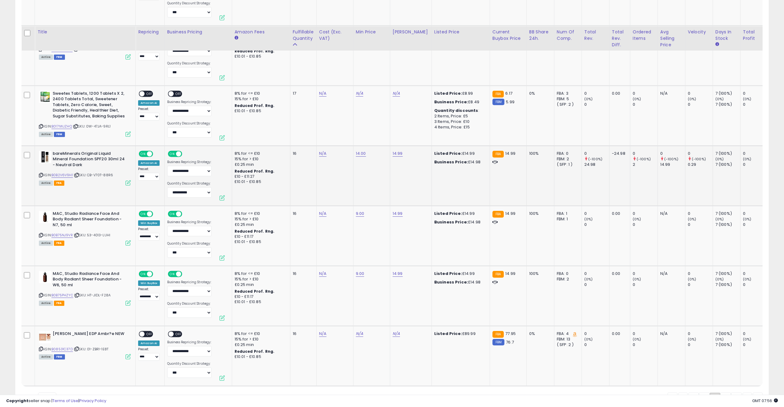
scroll to position [1475, 0]
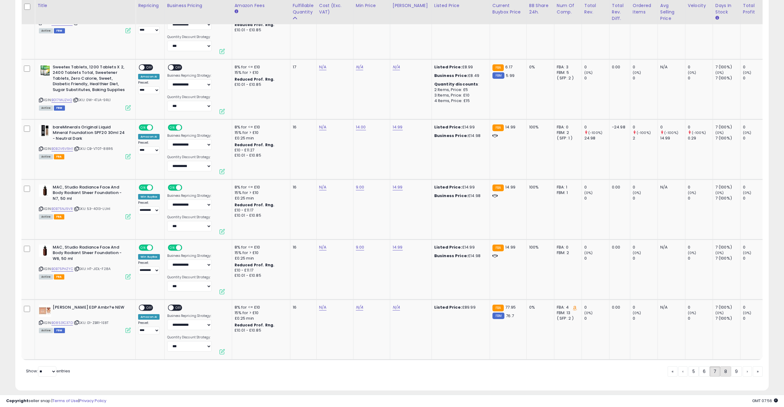
drag, startPoint x: 725, startPoint y: 367, endPoint x: 541, endPoint y: 320, distance: 190.2
click at [725, 366] on link "8" at bounding box center [725, 371] width 11 height 10
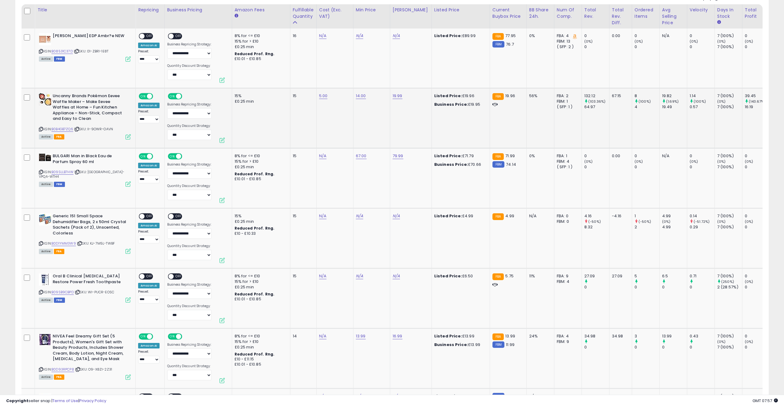
scroll to position [295, 0]
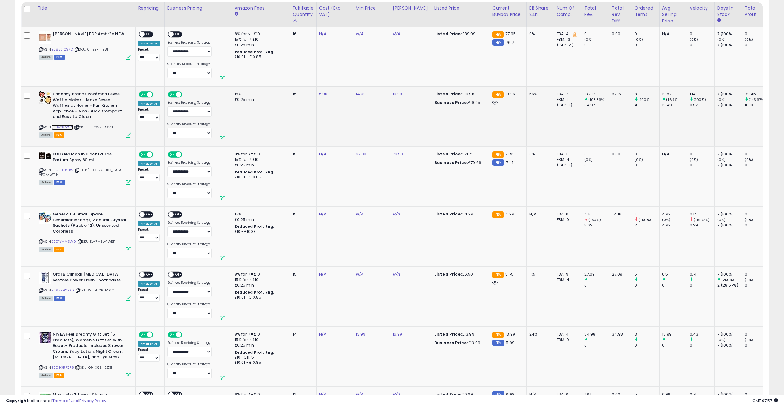
click at [61, 127] on link "B0B4GB7ZQ6" at bounding box center [62, 127] width 22 height 5
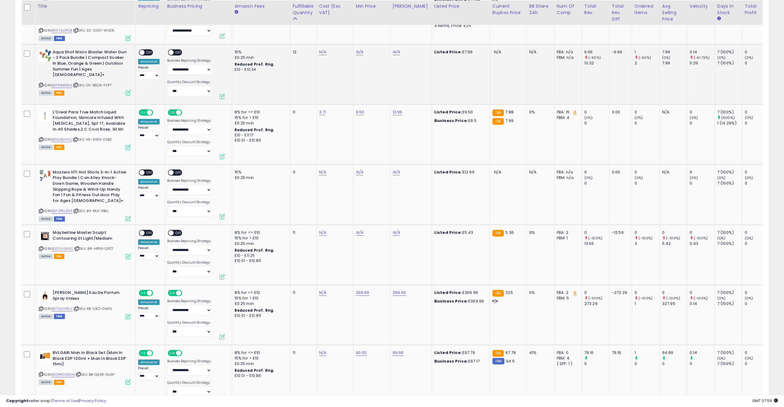
scroll to position [1065, 0]
click at [61, 248] on link "B00TLV2H3C" at bounding box center [62, 247] width 22 height 5
click at [361, 232] on link "N/A" at bounding box center [359, 232] width 7 height 6
type input "*"
drag, startPoint x: 385, startPoint y: 217, endPoint x: 386, endPoint y: 221, distance: 4.5
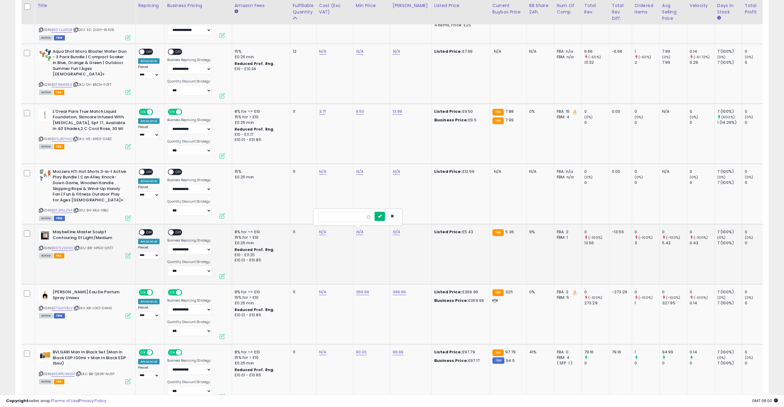
click at [385, 217] on button "submit" at bounding box center [380, 216] width 10 height 9
click at [396, 233] on link "N/A" at bounding box center [396, 232] width 7 height 6
type input "****"
click at [422, 216] on button "submit" at bounding box center [416, 216] width 10 height 9
drag, startPoint x: 393, startPoint y: 264, endPoint x: 273, endPoint y: 252, distance: 120.1
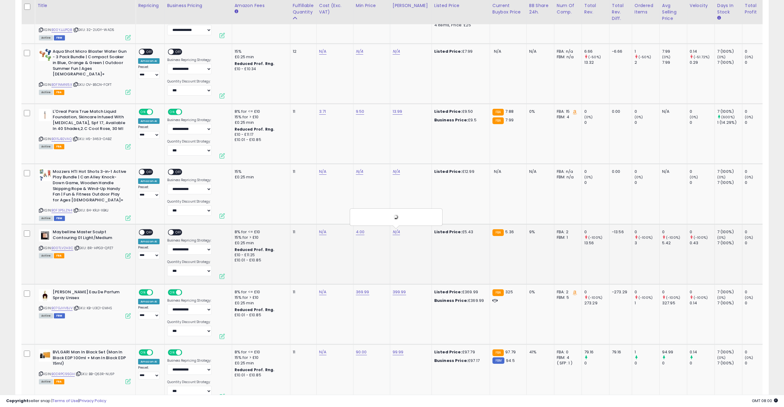
click at [392, 264] on td "N/A ****" at bounding box center [411, 254] width 42 height 60
click at [146, 230] on span "OFF" at bounding box center [150, 232] width 10 height 5
click at [184, 232] on div "ON OFF" at bounding box center [177, 233] width 21 height 8
click at [180, 232] on span "OFF" at bounding box center [179, 232] width 10 height 5
click at [336, 195] on td "N/A" at bounding box center [334, 194] width 37 height 60
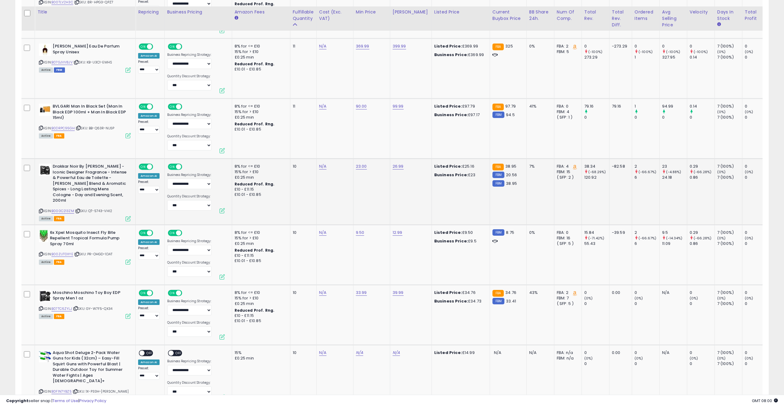
scroll to position [1342, 0]
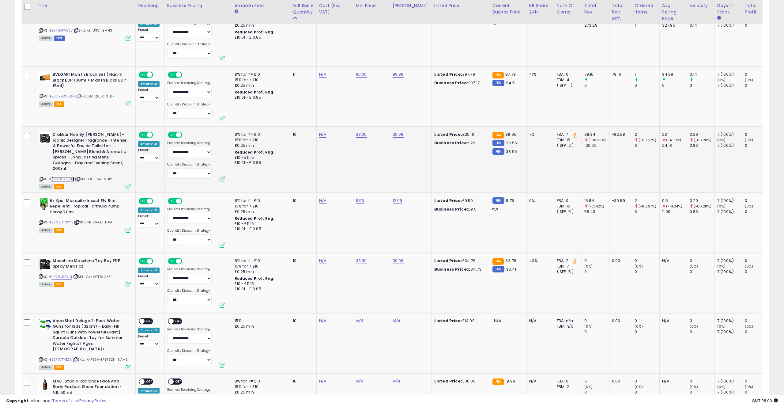
click at [68, 176] on link "B000C213ZM" at bounding box center [62, 178] width 23 height 5
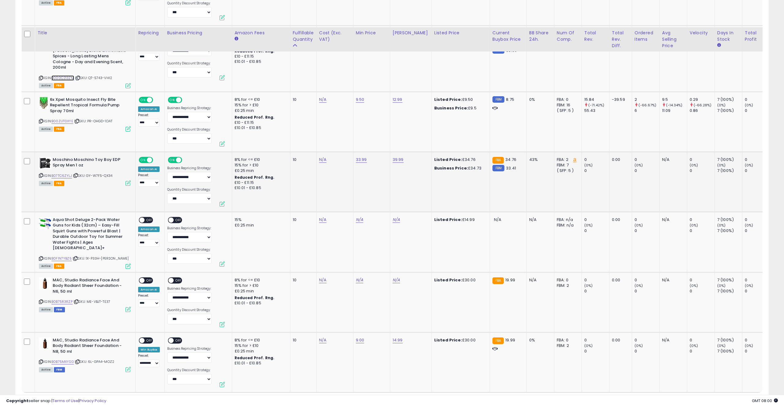
scroll to position [1476, 0]
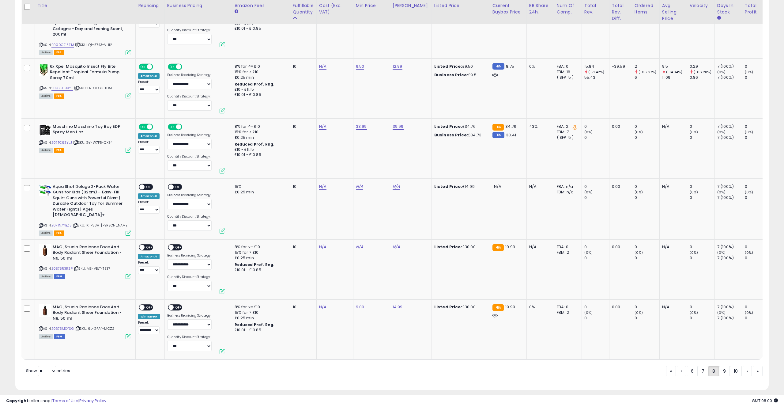
click at [725, 366] on link "9" at bounding box center [724, 371] width 11 height 10
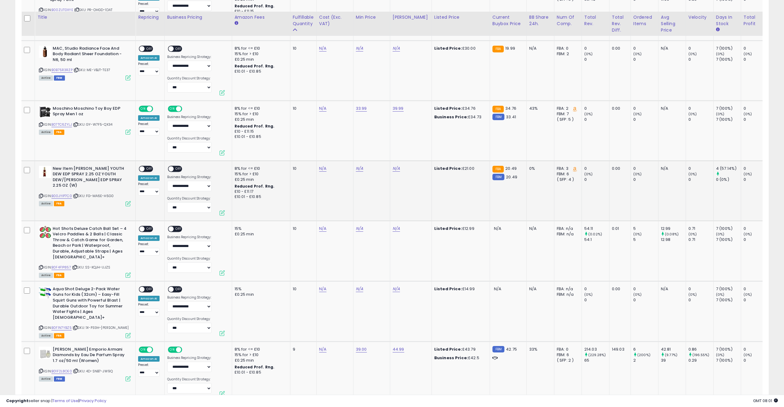
scroll to position [418, 0]
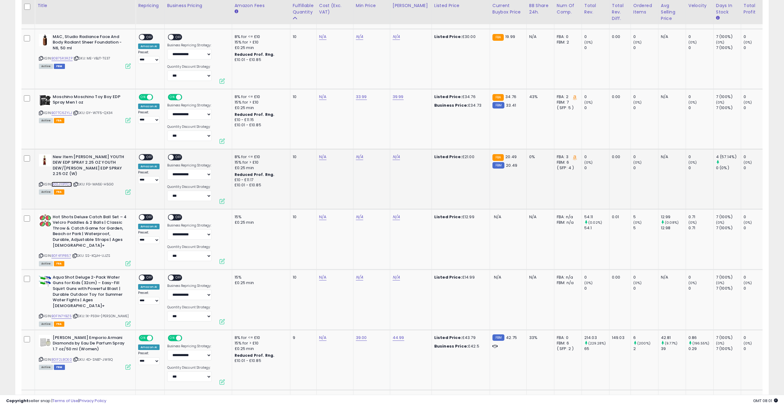
click at [58, 182] on link "B00JYIP7C0" at bounding box center [61, 184] width 21 height 5
click at [324, 154] on link "N/A" at bounding box center [322, 157] width 7 height 6
type input "*****"
drag, startPoint x: 345, startPoint y: 137, endPoint x: 345, endPoint y: 63, distance: 73.5
click at [345, 137] on icon "submit" at bounding box center [343, 135] width 4 height 4
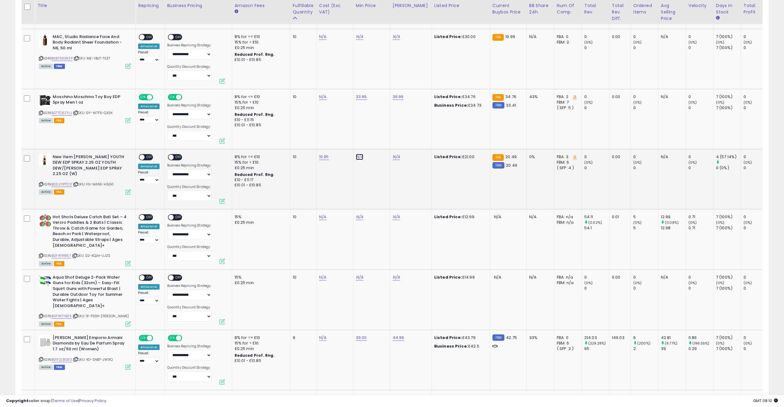
click at [360, 154] on link "N/A" at bounding box center [359, 157] width 7 height 6
type input "*****"
click at [384, 132] on button "submit" at bounding box center [380, 135] width 10 height 9
click at [395, 154] on link "N/A" at bounding box center [396, 157] width 7 height 6
type input "*****"
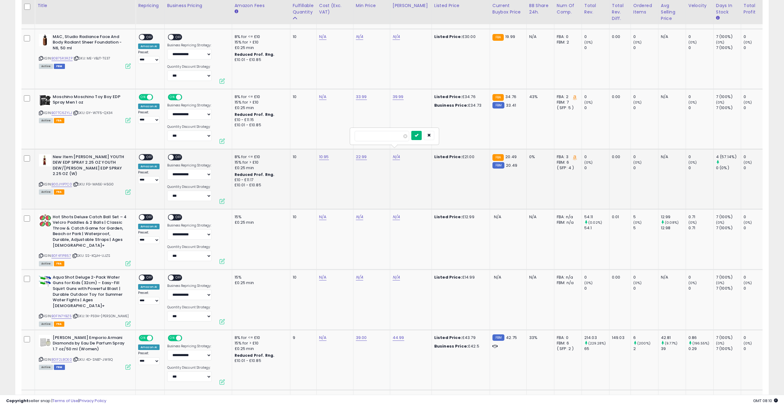
drag, startPoint x: 416, startPoint y: 138, endPoint x: 394, endPoint y: 157, distance: 28.8
click at [415, 138] on button "submit" at bounding box center [416, 135] width 10 height 9
click at [378, 168] on td "22.99" at bounding box center [371, 179] width 37 height 60
click at [142, 154] on div "ON OFF" at bounding box center [146, 157] width 14 height 6
click at [145, 154] on span "OFF" at bounding box center [150, 156] width 10 height 5
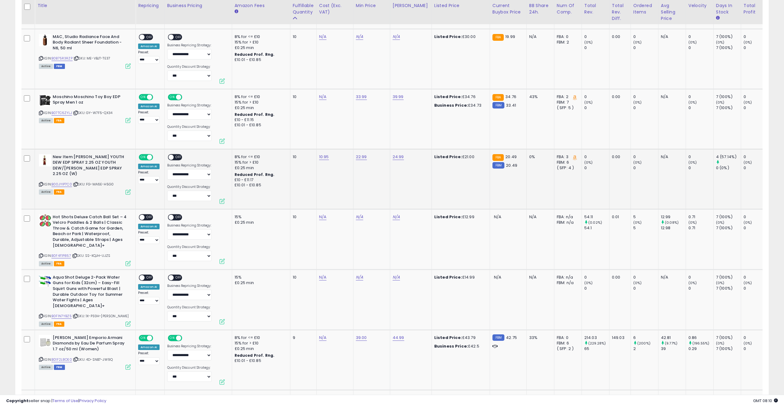
click at [176, 154] on span "OFF" at bounding box center [179, 156] width 10 height 5
click at [318, 168] on td "10.95" at bounding box center [334, 179] width 37 height 60
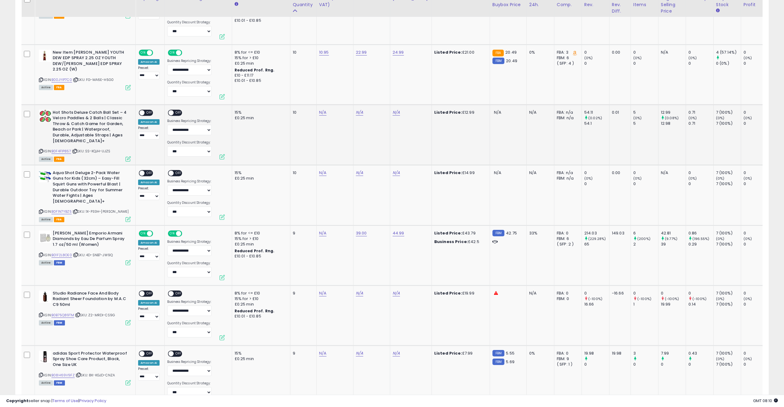
scroll to position [524, 0]
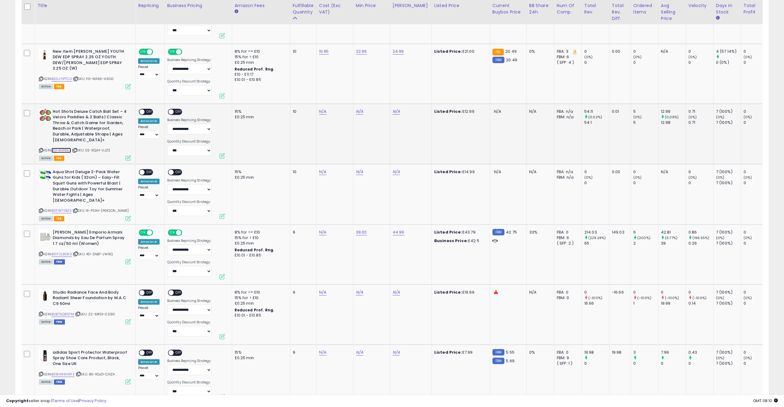
click at [63, 148] on link "B0F4F1P857" at bounding box center [61, 150] width 20 height 5
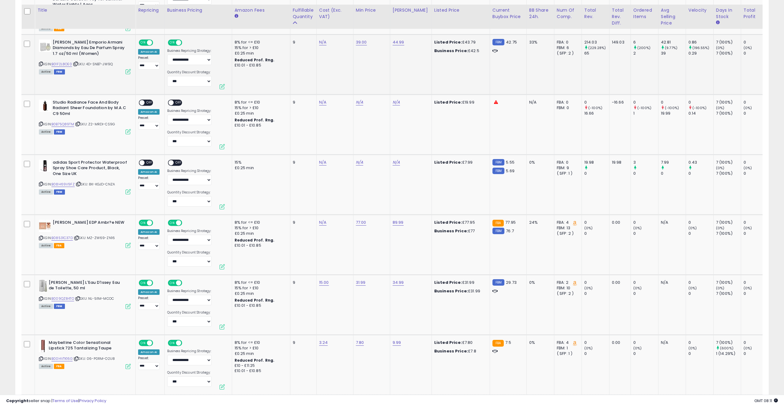
scroll to position [713, 0]
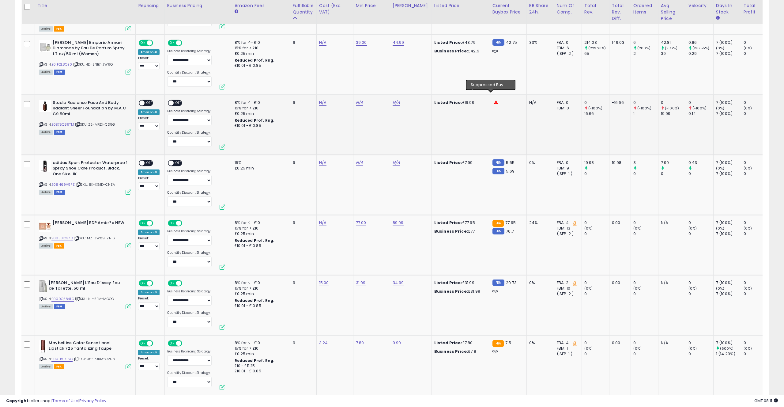
click at [494, 100] on icon at bounding box center [496, 102] width 4 height 4
click at [65, 122] on link "B0B75Q89TM" at bounding box center [62, 124] width 23 height 5
click at [397, 100] on link "N/A" at bounding box center [396, 103] width 7 height 6
type input "*****"
click at [422, 81] on button "submit" at bounding box center [416, 80] width 10 height 9
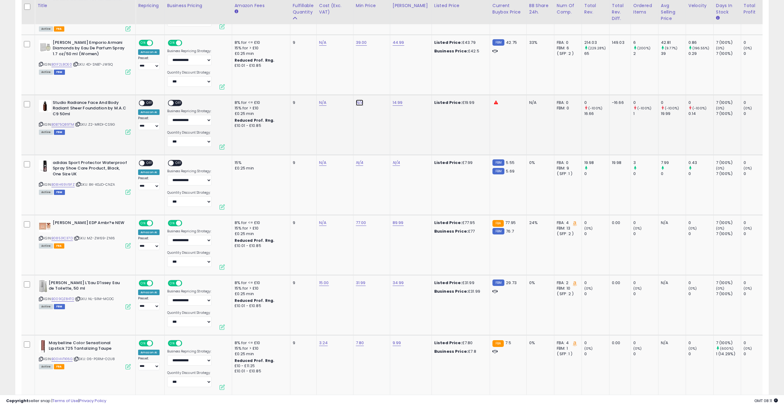
click at [361, 100] on link "N/A" at bounding box center [359, 103] width 7 height 6
type input "*"
drag, startPoint x: 386, startPoint y: 82, endPoint x: 375, endPoint y: 107, distance: 27.3
click at [385, 83] on button "submit" at bounding box center [380, 80] width 10 height 9
click at [361, 120] on td "N/A *" at bounding box center [371, 125] width 37 height 60
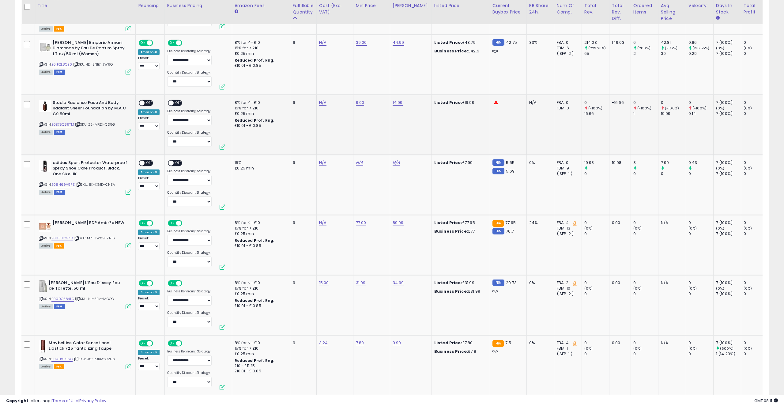
click at [146, 100] on div "ON OFF" at bounding box center [146, 103] width 14 height 6
click at [143, 100] on span at bounding box center [141, 102] width 5 height 5
click at [152, 100] on span "OFF" at bounding box center [150, 102] width 10 height 5
click at [176, 100] on span "OFF" at bounding box center [179, 102] width 10 height 5
click at [296, 111] on td "9" at bounding box center [303, 125] width 26 height 60
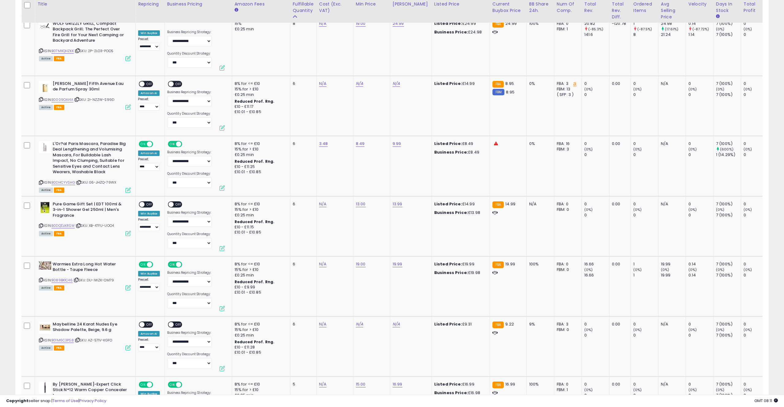
scroll to position [1158, 0]
click at [320, 92] on td "N/A" at bounding box center [334, 106] width 37 height 60
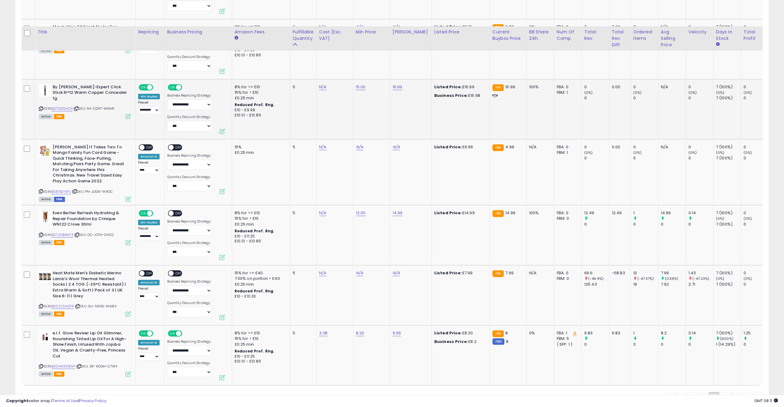
scroll to position [1482, 0]
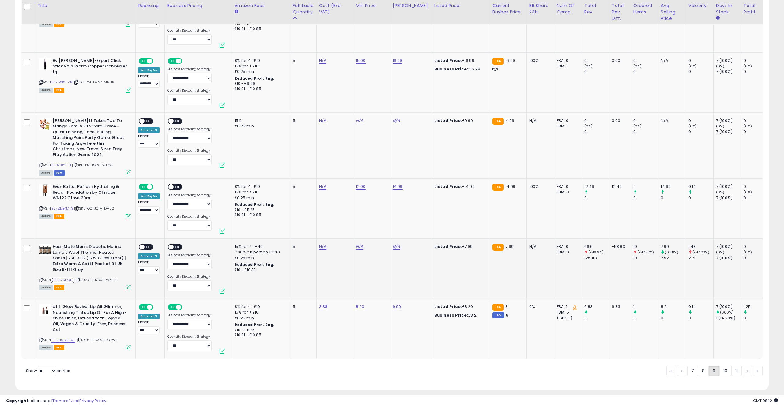
click at [73, 277] on link "B0DZ2SHQTR" at bounding box center [62, 279] width 22 height 5
click at [726, 365] on link "10" at bounding box center [725, 370] width 12 height 10
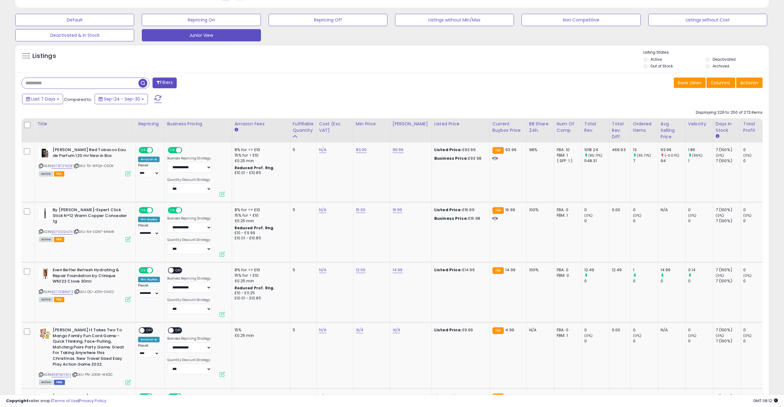
scroll to position [180, 0]
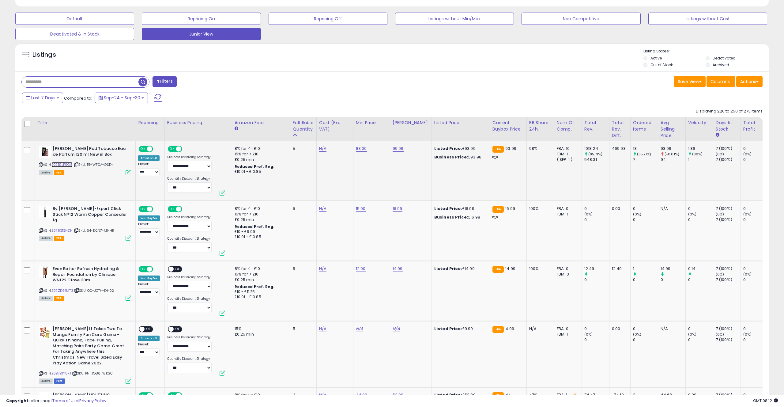
click at [72, 165] on link "B07B7LF9Q8" at bounding box center [61, 164] width 21 height 5
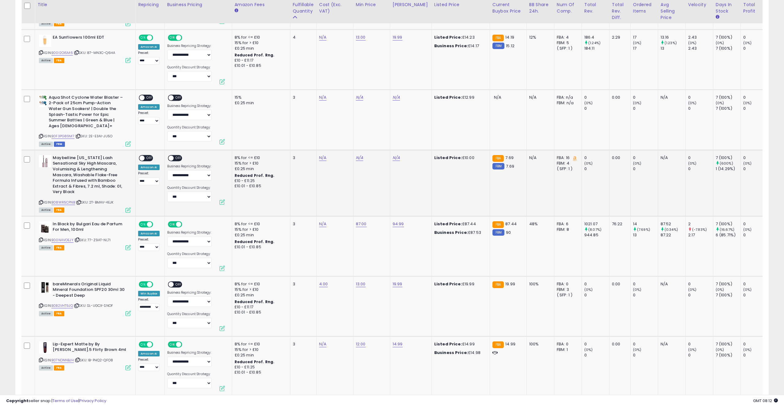
scroll to position [719, 0]
click at [332, 188] on td "N/A" at bounding box center [334, 182] width 37 height 66
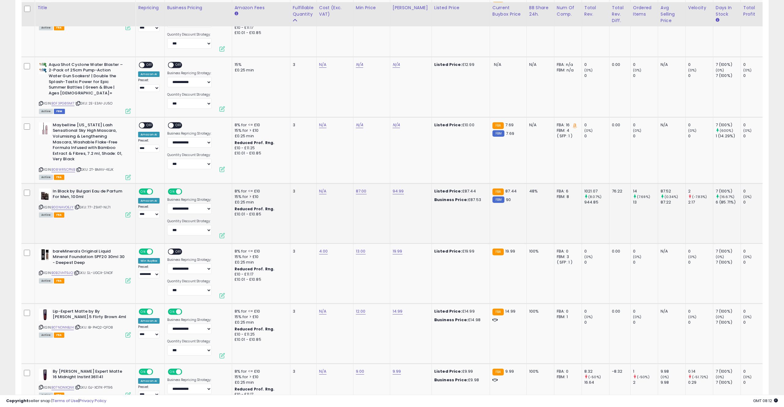
scroll to position [753, 0]
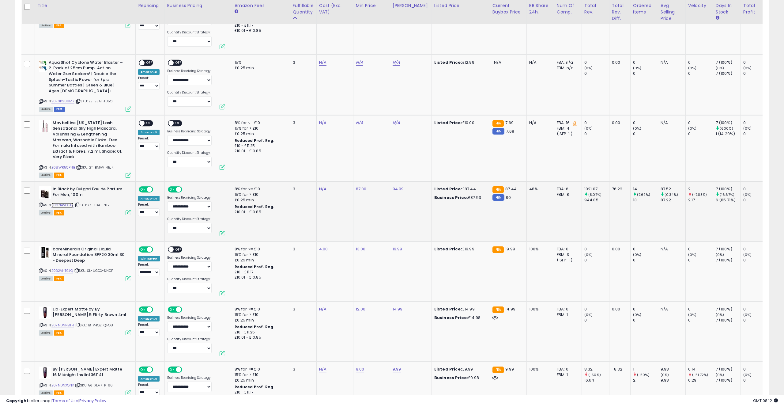
click at [62, 204] on link "B00NAVOEJY" at bounding box center [62, 204] width 22 height 5
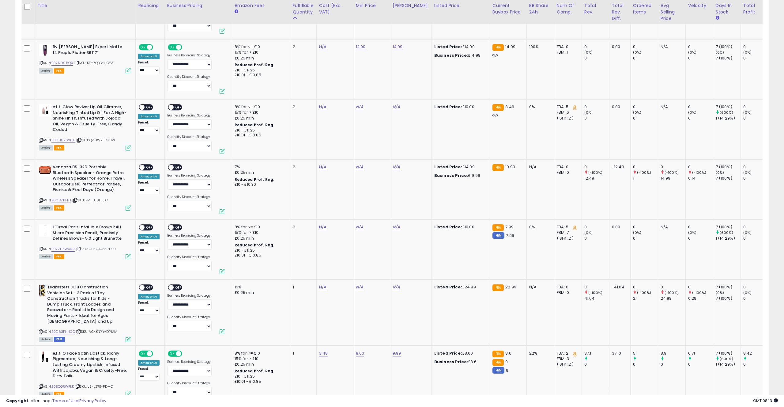
scroll to position [1488, 0]
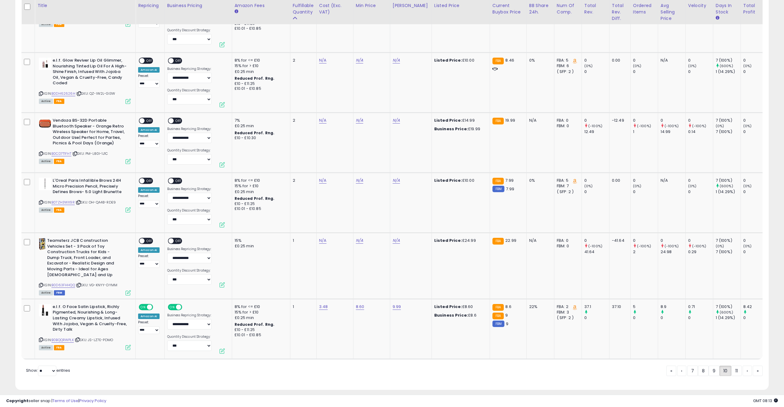
click at [735, 365] on link "11" at bounding box center [736, 370] width 10 height 10
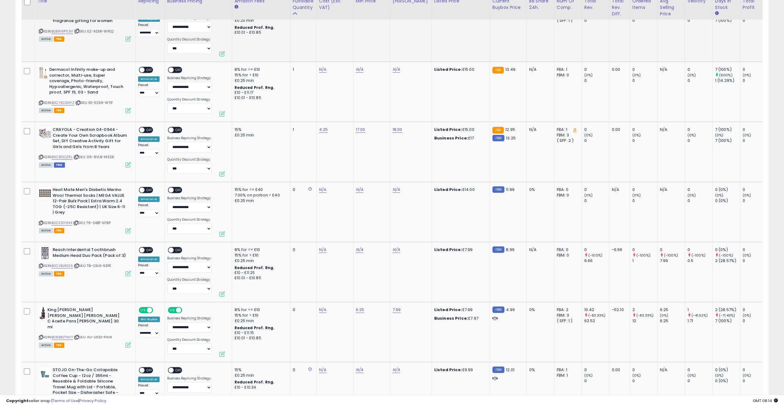
scroll to position [921, 0]
click at [63, 102] on link "B0CY5C5NYZ" at bounding box center [62, 101] width 23 height 5
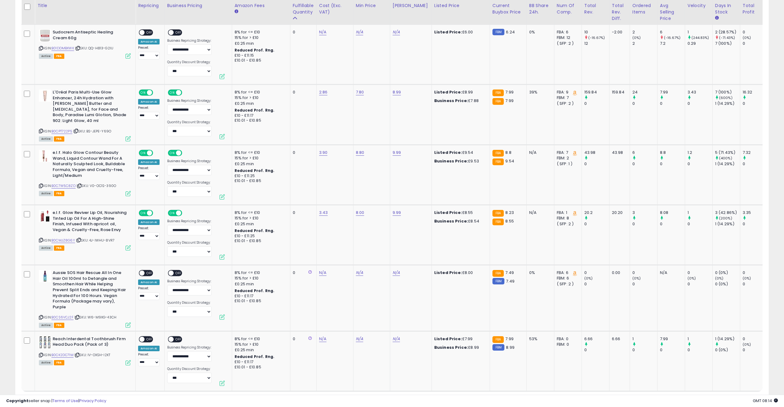
scroll to position [1317, 0]
click at [67, 315] on link "B0CS6VCJ2F" at bounding box center [62, 317] width 22 height 5
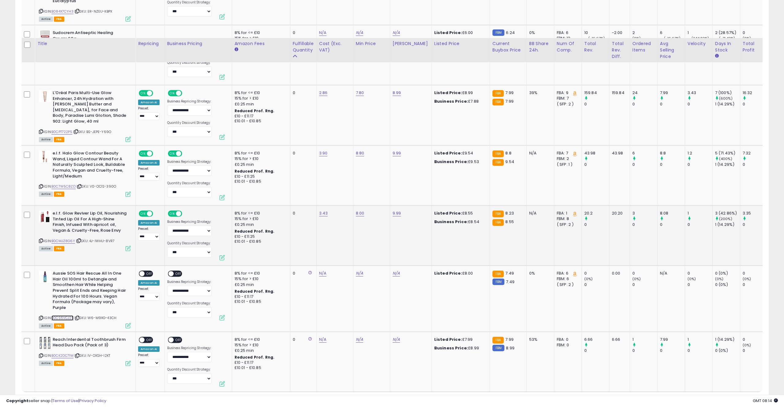
scroll to position [1355, 0]
